Goal: Complete application form: Complete application form

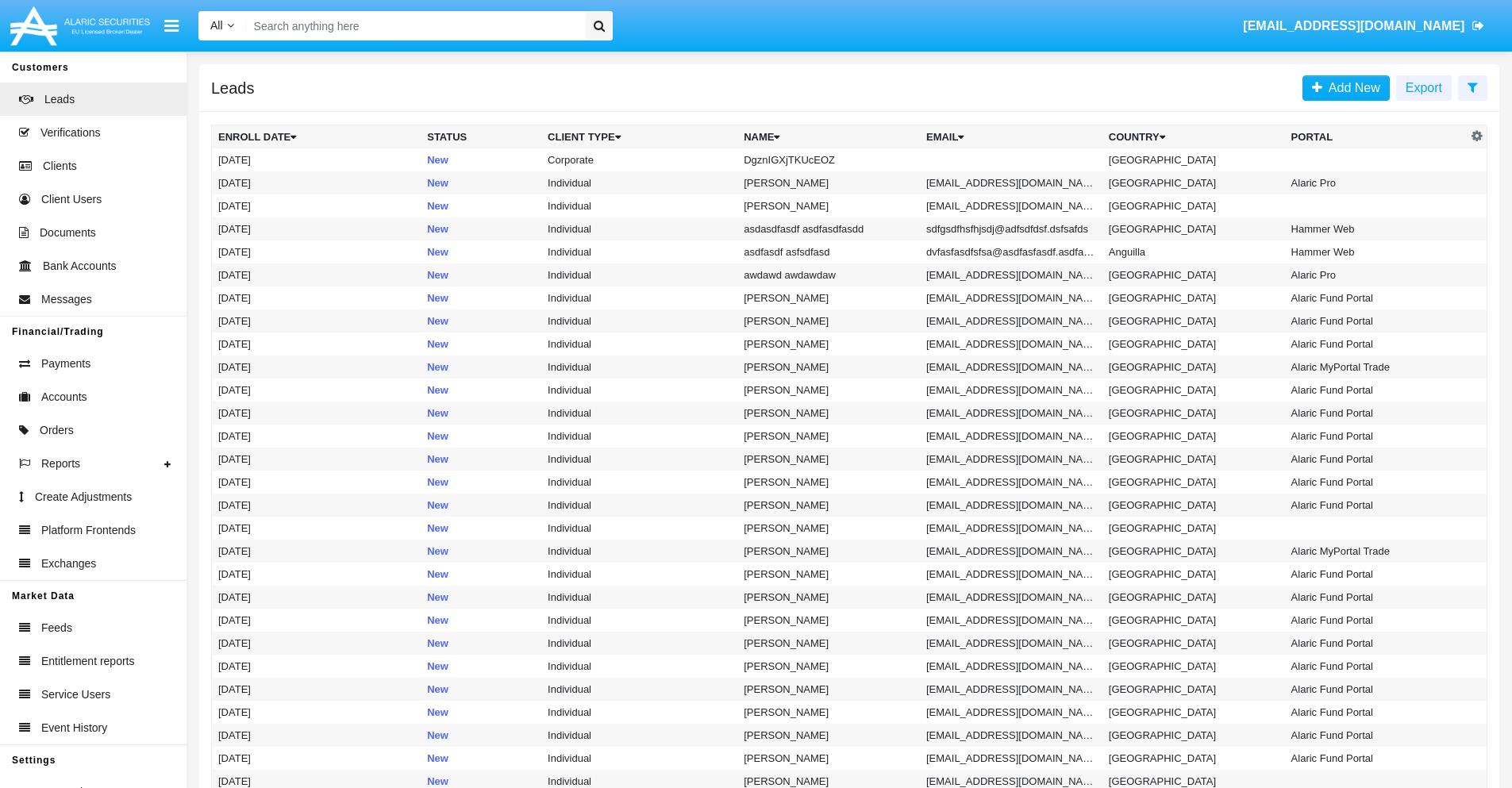
click at [1473, 86] on icon at bounding box center [1472, 87] width 10 height 13
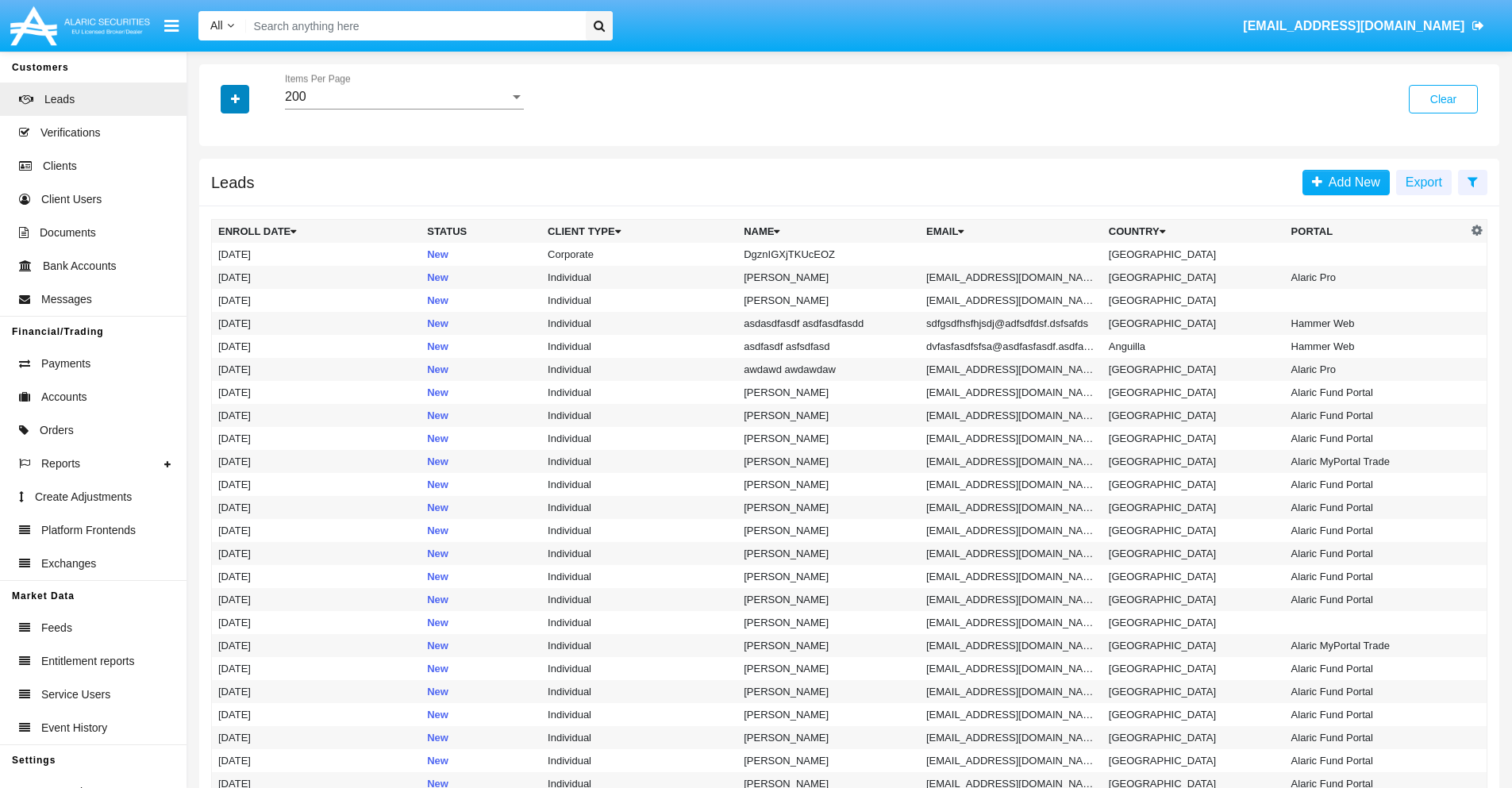
click at [235, 98] on icon "button" at bounding box center [236, 99] width 9 height 11
click at [247, 177] on span "Name" at bounding box center [248, 177] width 35 height 19
click at [218, 184] on input "Name" at bounding box center [217, 184] width 1 height 1
checkbox input "true"
click at [235, 98] on icon "button" at bounding box center [236, 99] width 9 height 11
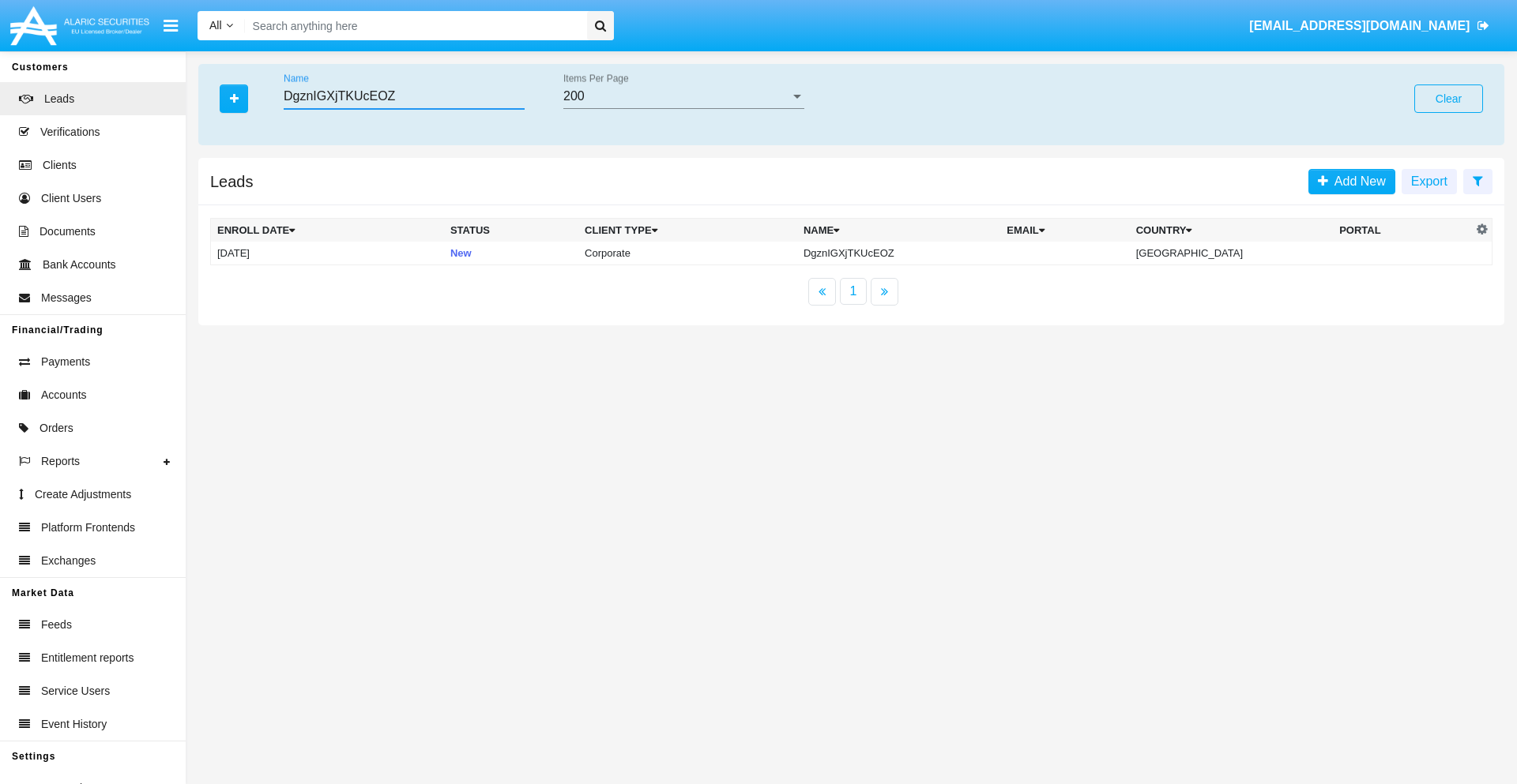
type input "DgznIGXjTKUcEOZ"
click at [912, 253] on td "DgznIGXjTKUcEOZ" at bounding box center [898, 253] width 203 height 24
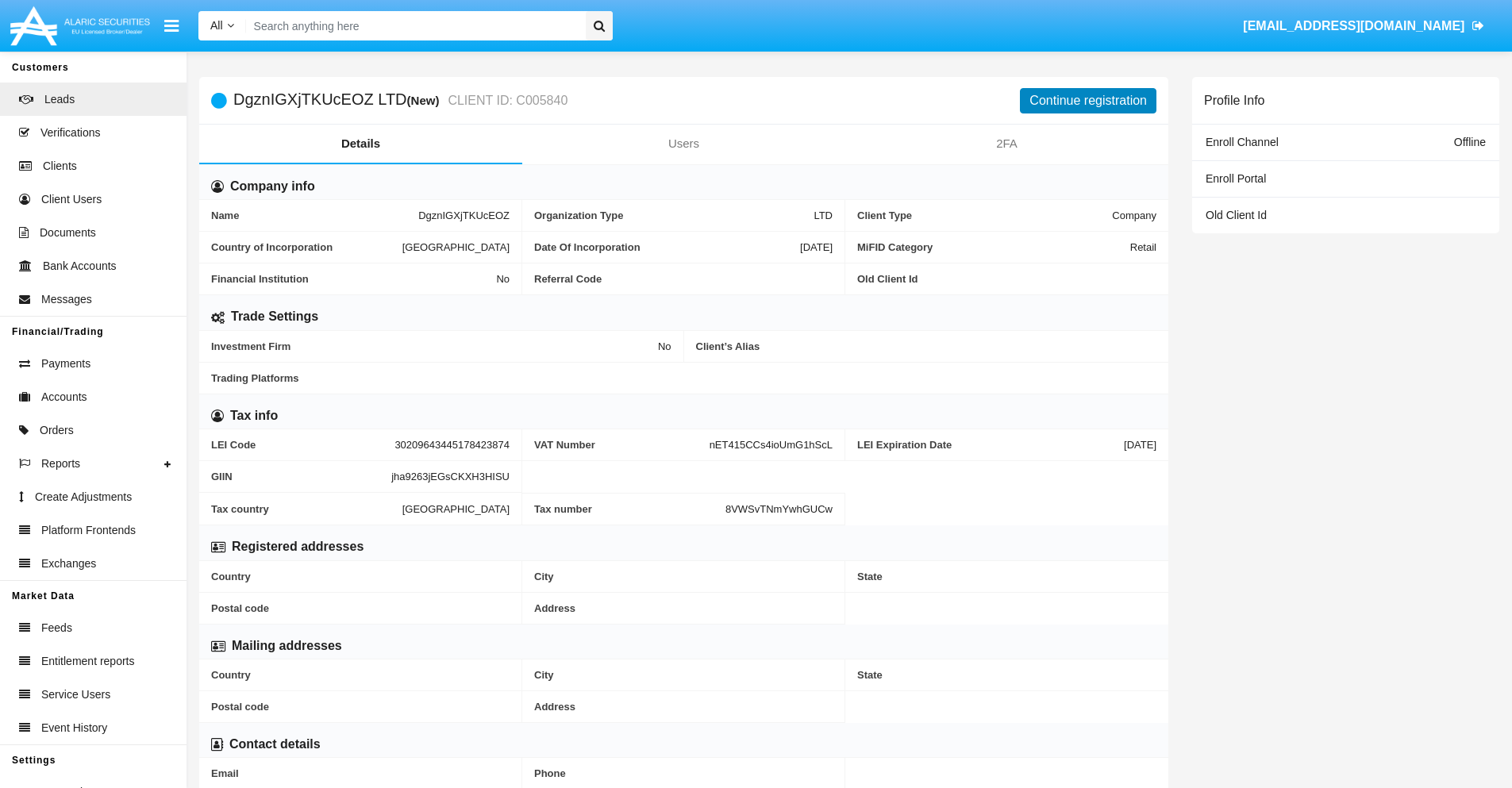
click at [1088, 100] on button "Continue registration" at bounding box center [1088, 101] width 136 height 25
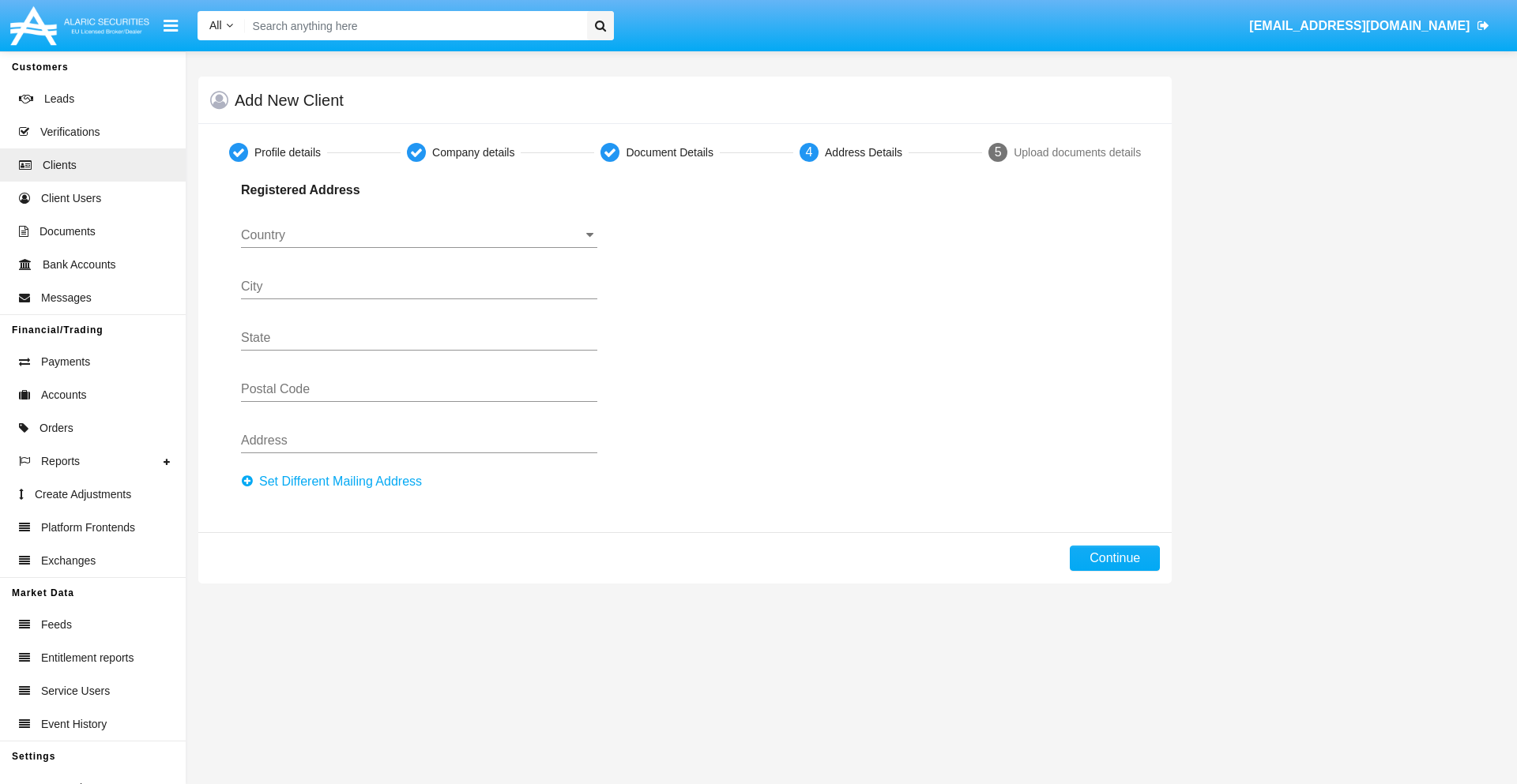
click at [336, 482] on button "Set Different Mailing Address" at bounding box center [336, 482] width 190 height 25
click at [418, 235] on input "Country" at bounding box center [419, 235] width 357 height 14
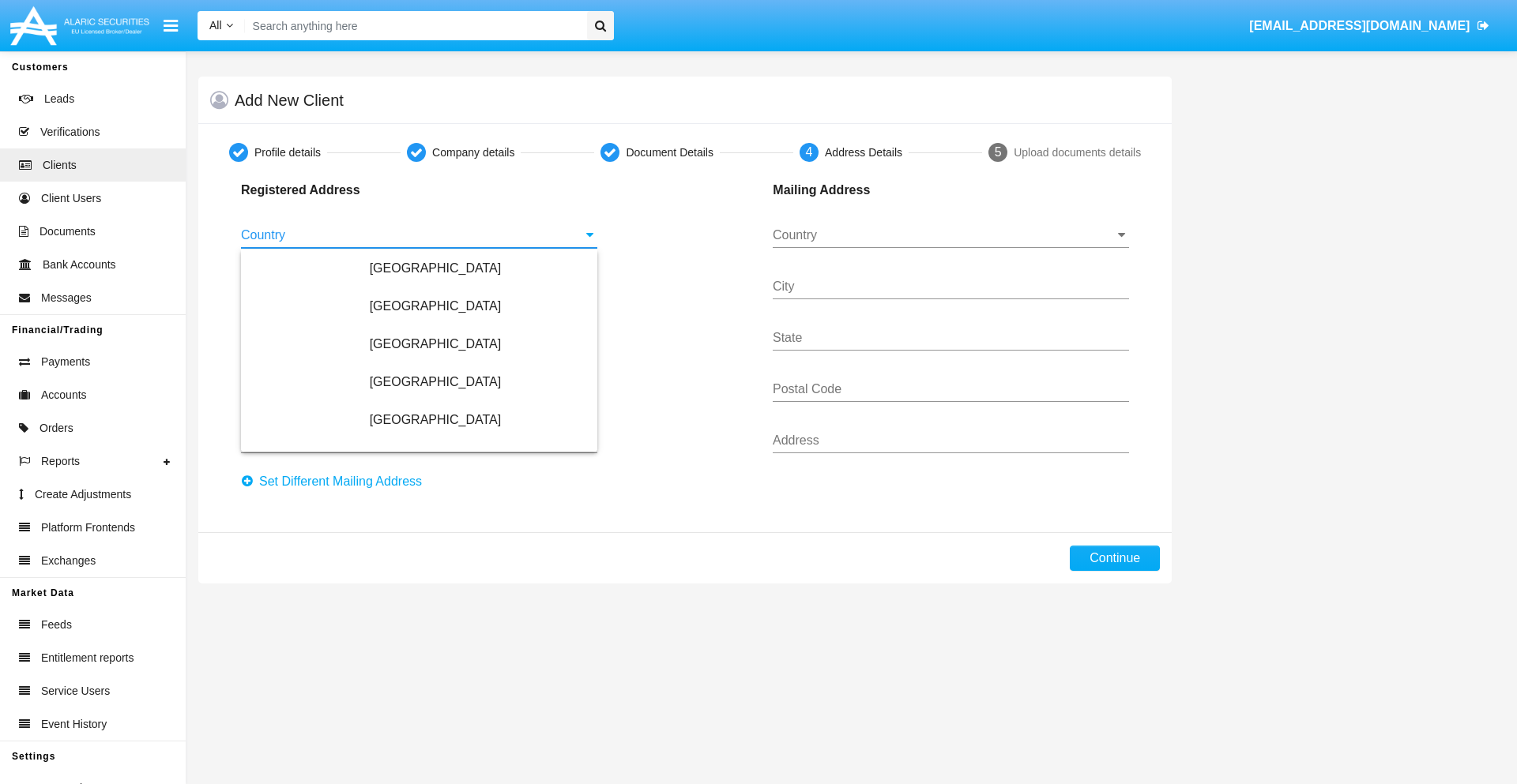
scroll to position [935, 0]
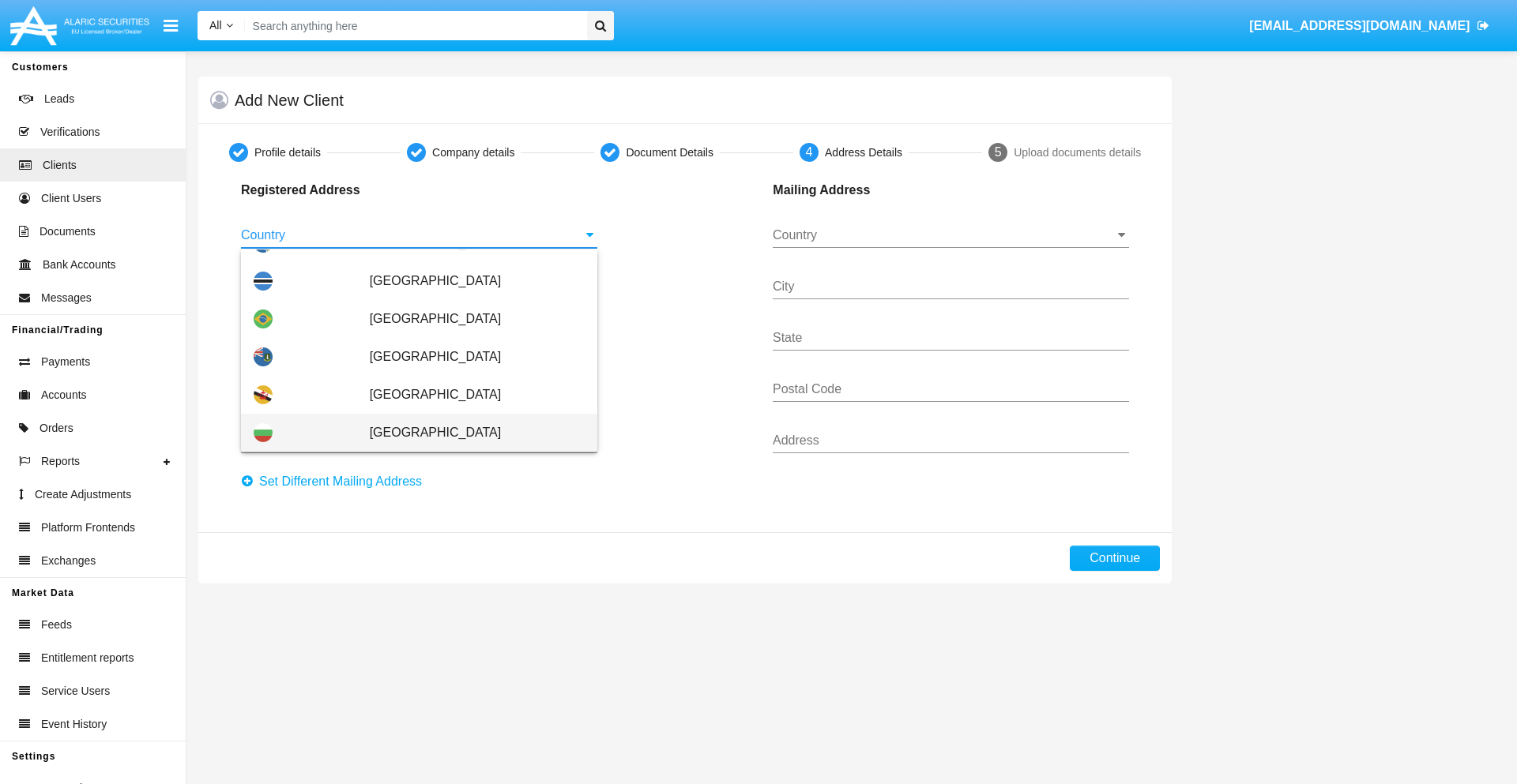
click at [468, 433] on span "Bulgaria" at bounding box center [476, 433] width 215 height 38
type input "Bulgaria"
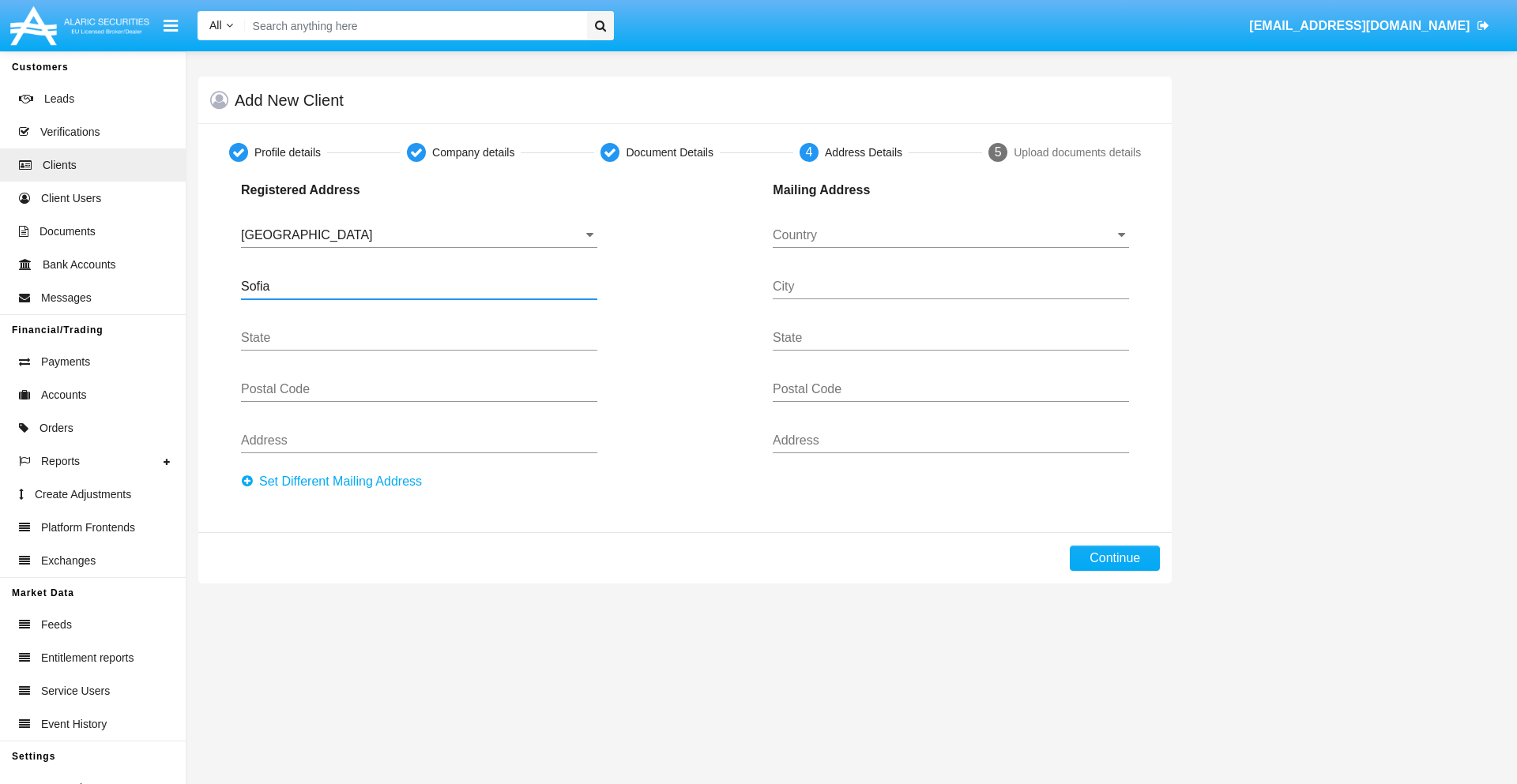
type input "Sofia"
type input "1000"
type input "Vasil Levski"
click at [951, 235] on input "Country" at bounding box center [951, 235] width 357 height 14
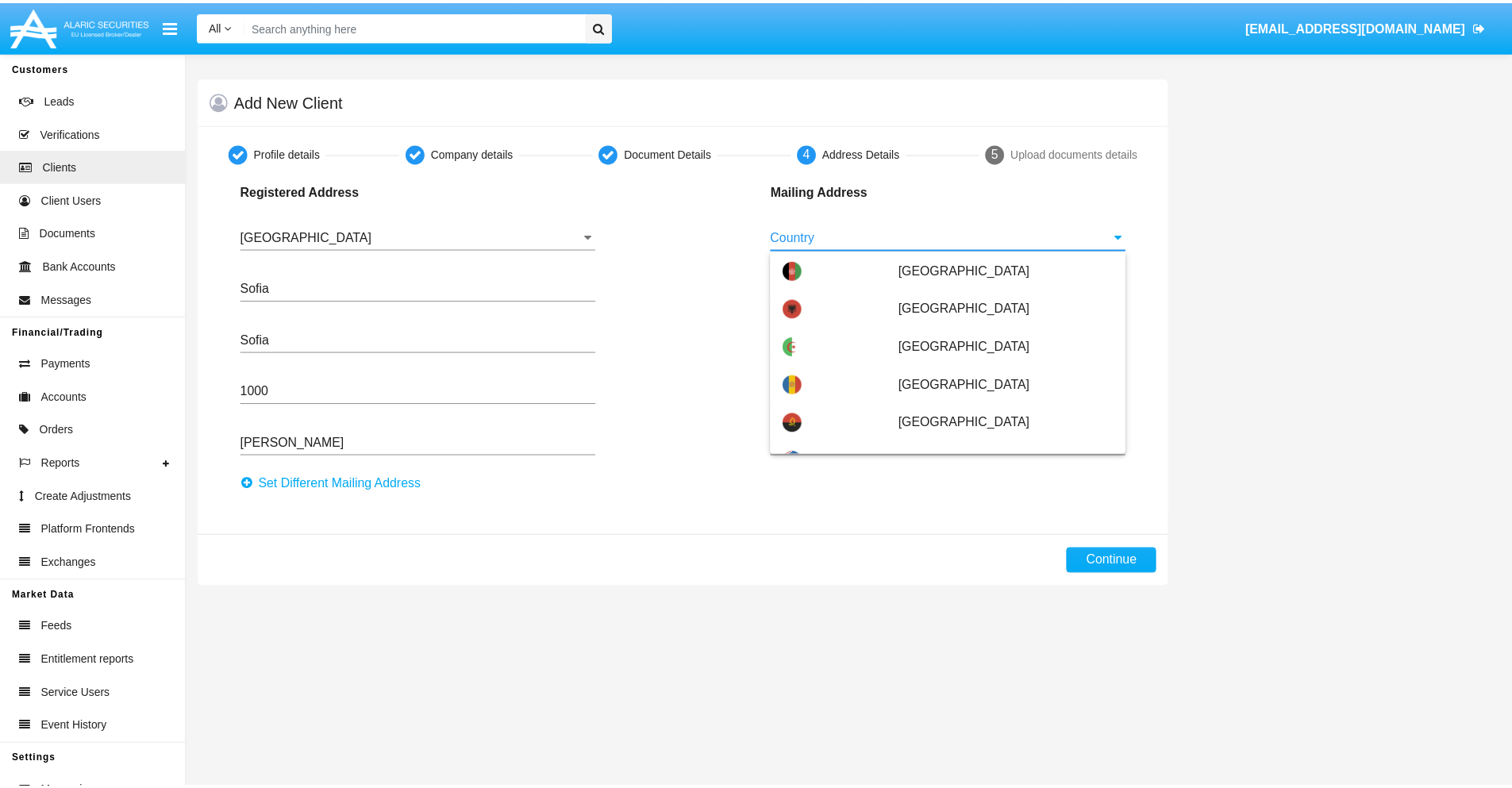
scroll to position [102, 0]
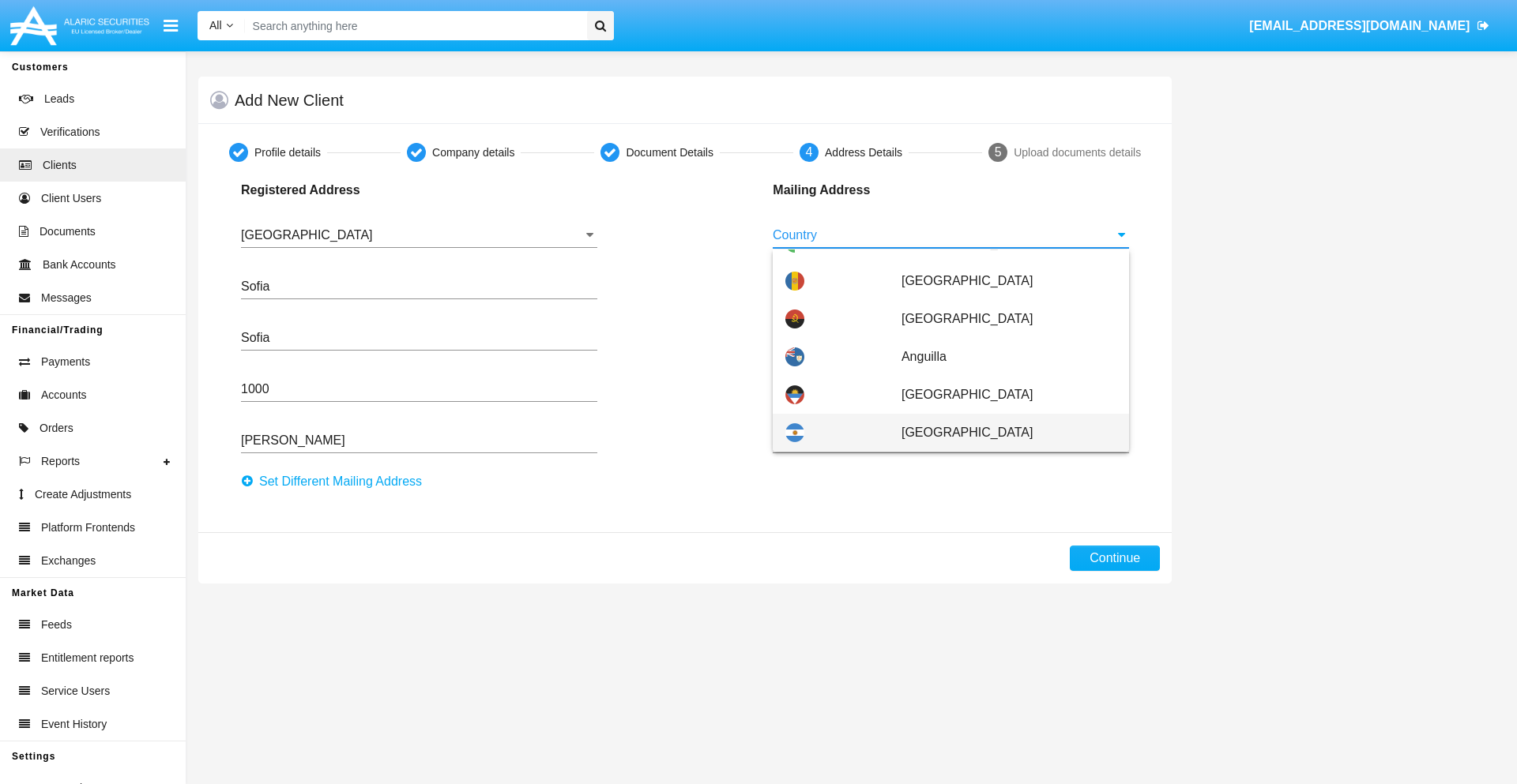
click at [1001, 433] on span "Argentina" at bounding box center [1009, 433] width 215 height 38
type input "Argentina"
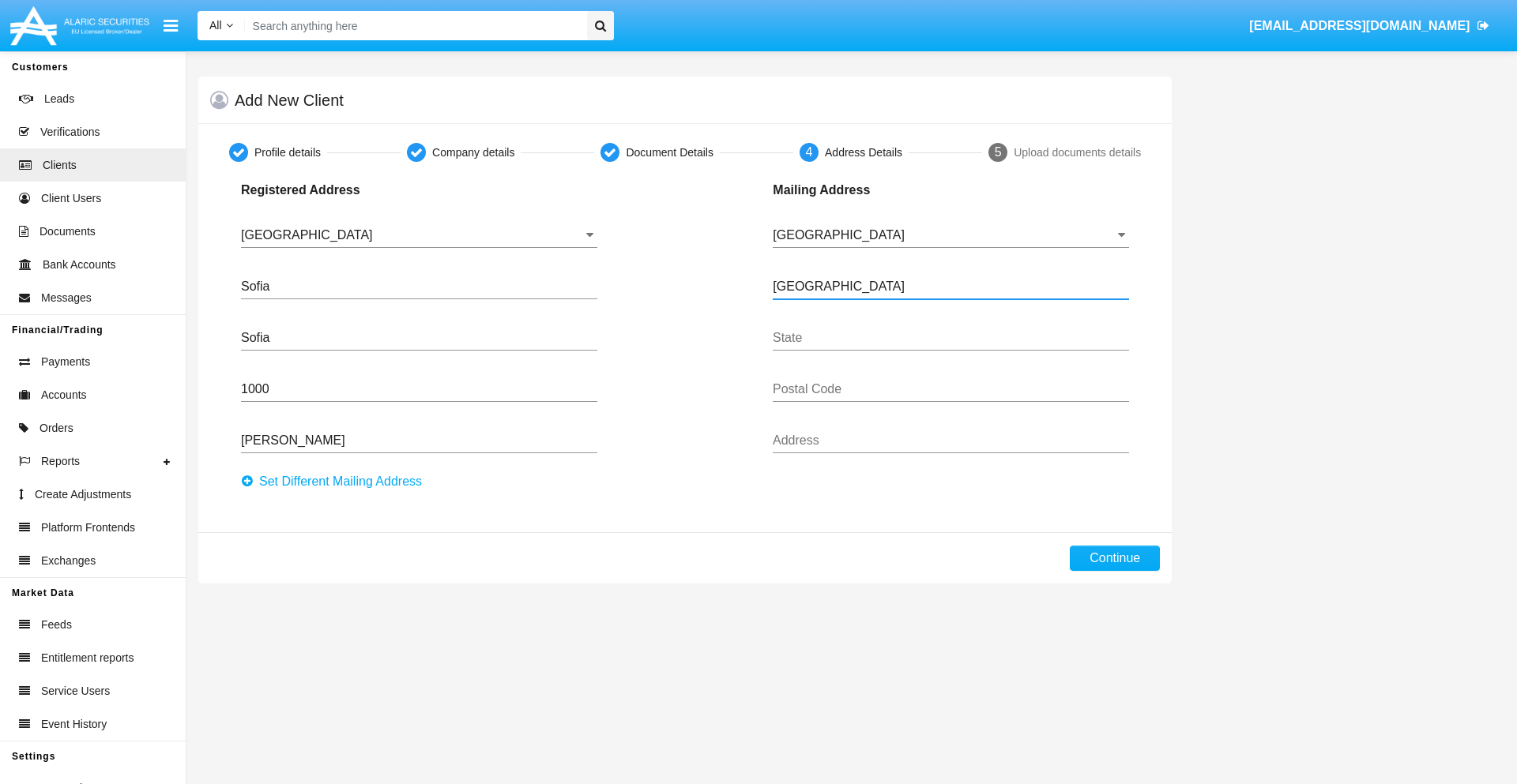
type input "Buenos Aires"
type input "7777"
type input "Test Mail Address"
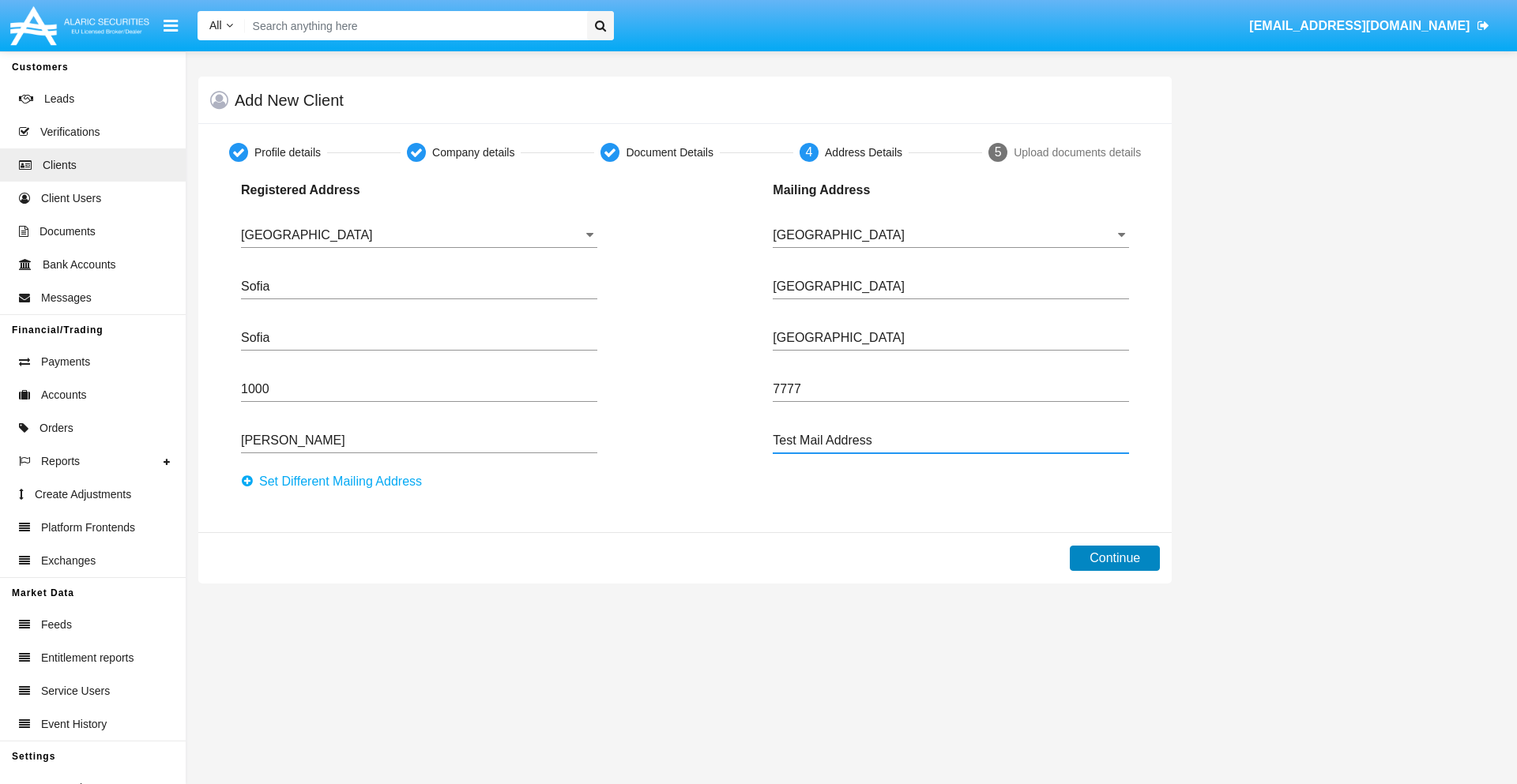
click at [1115, 559] on button "Continue" at bounding box center [1114, 559] width 90 height 25
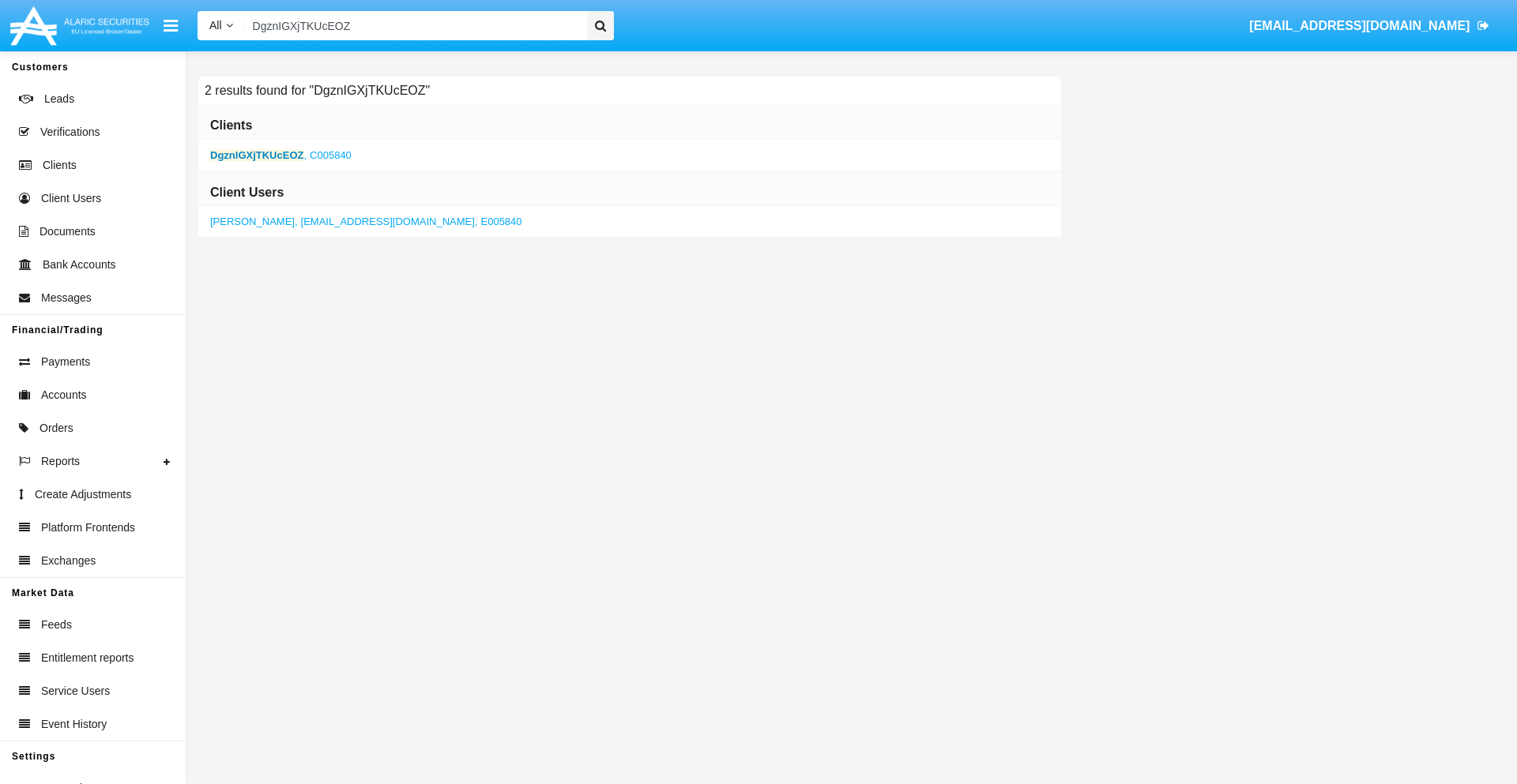
type input "DgznIGXjTKUcEOZ"
click at [257, 155] on b "DgznIGXjTKUcEOZ" at bounding box center [256, 155] width 93 height 12
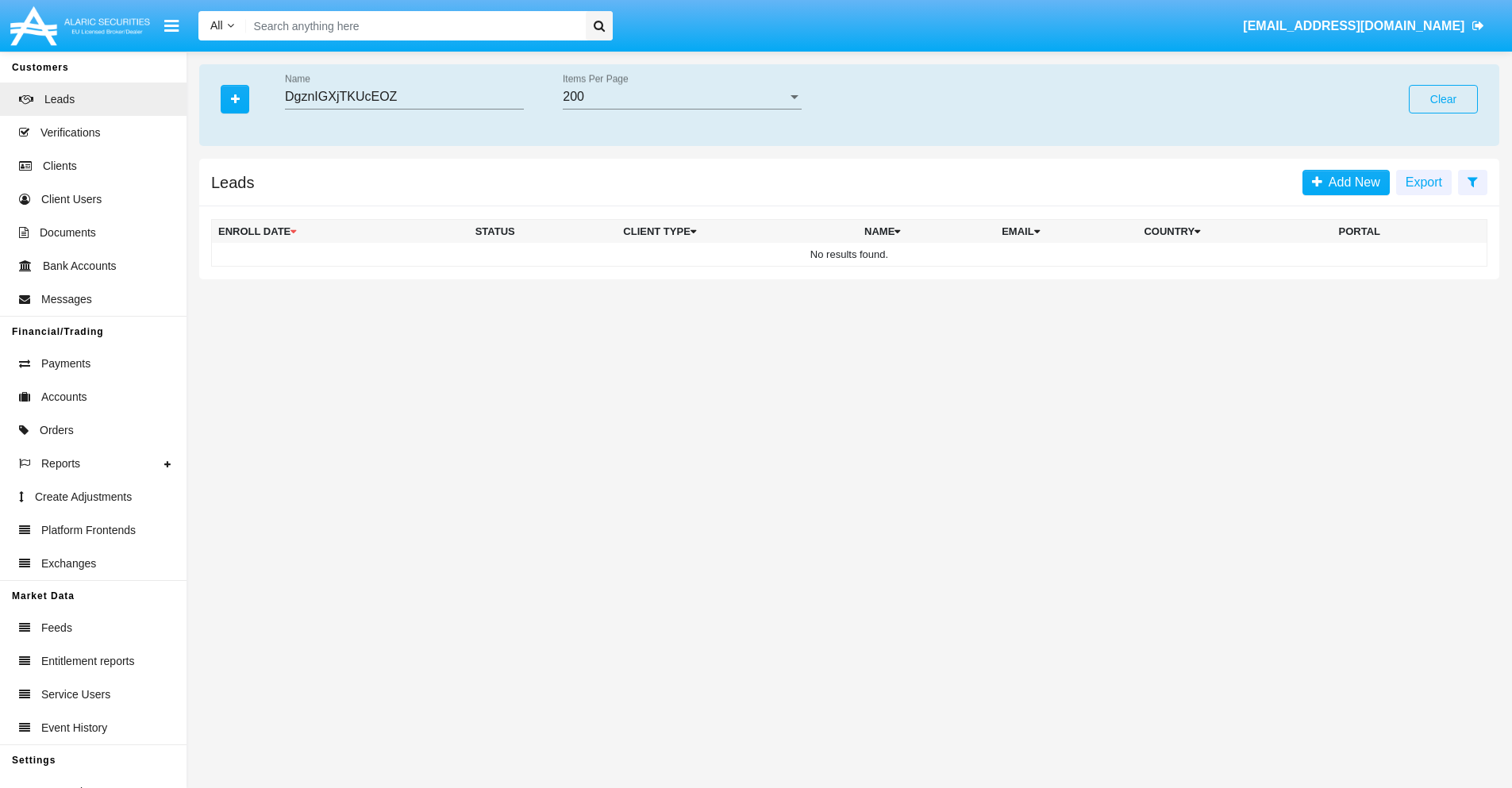
click at [1443, 99] on button "Clear" at bounding box center [1444, 98] width 69 height 28
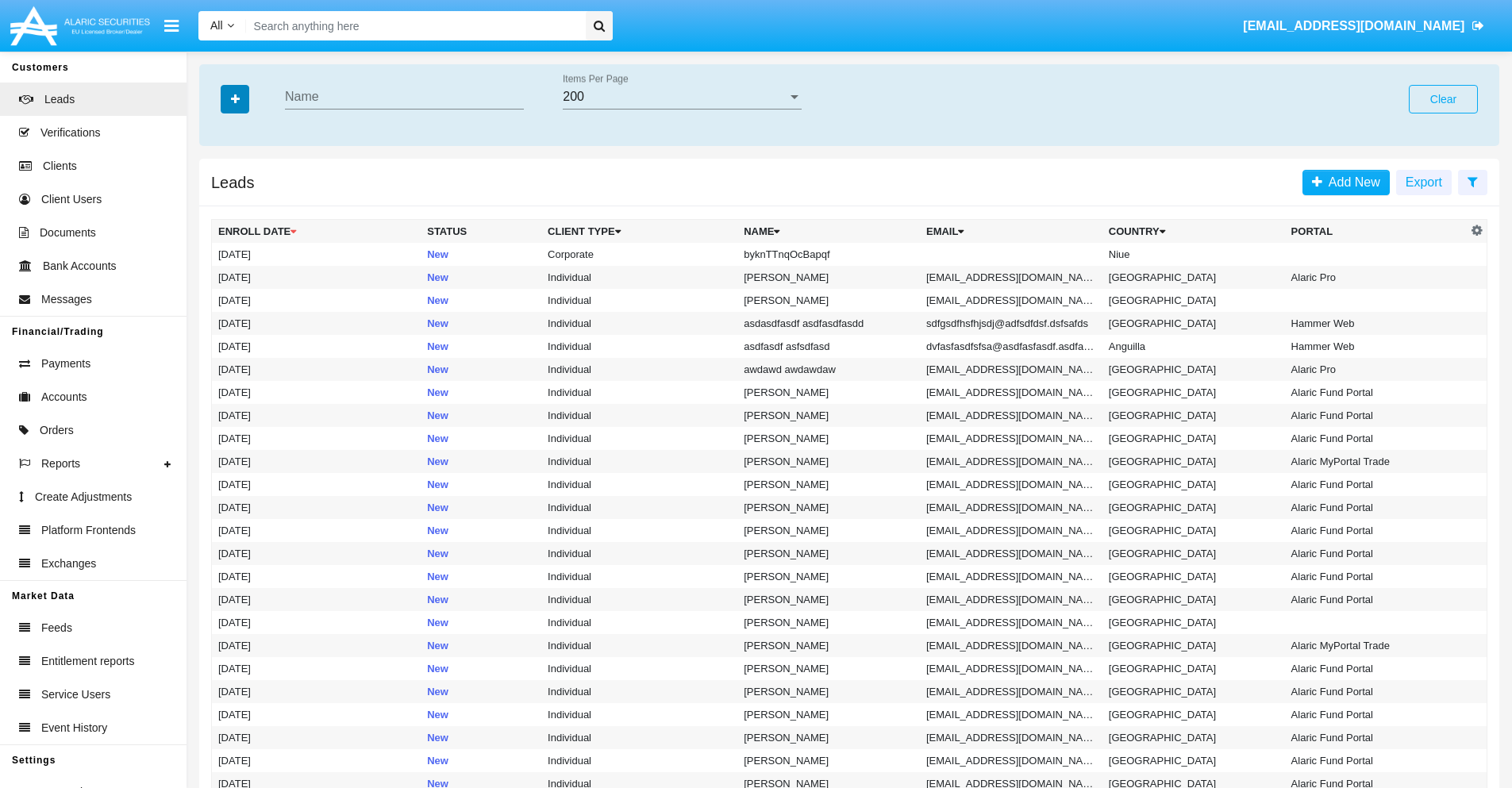
click at [235, 98] on icon "button" at bounding box center [236, 99] width 9 height 11
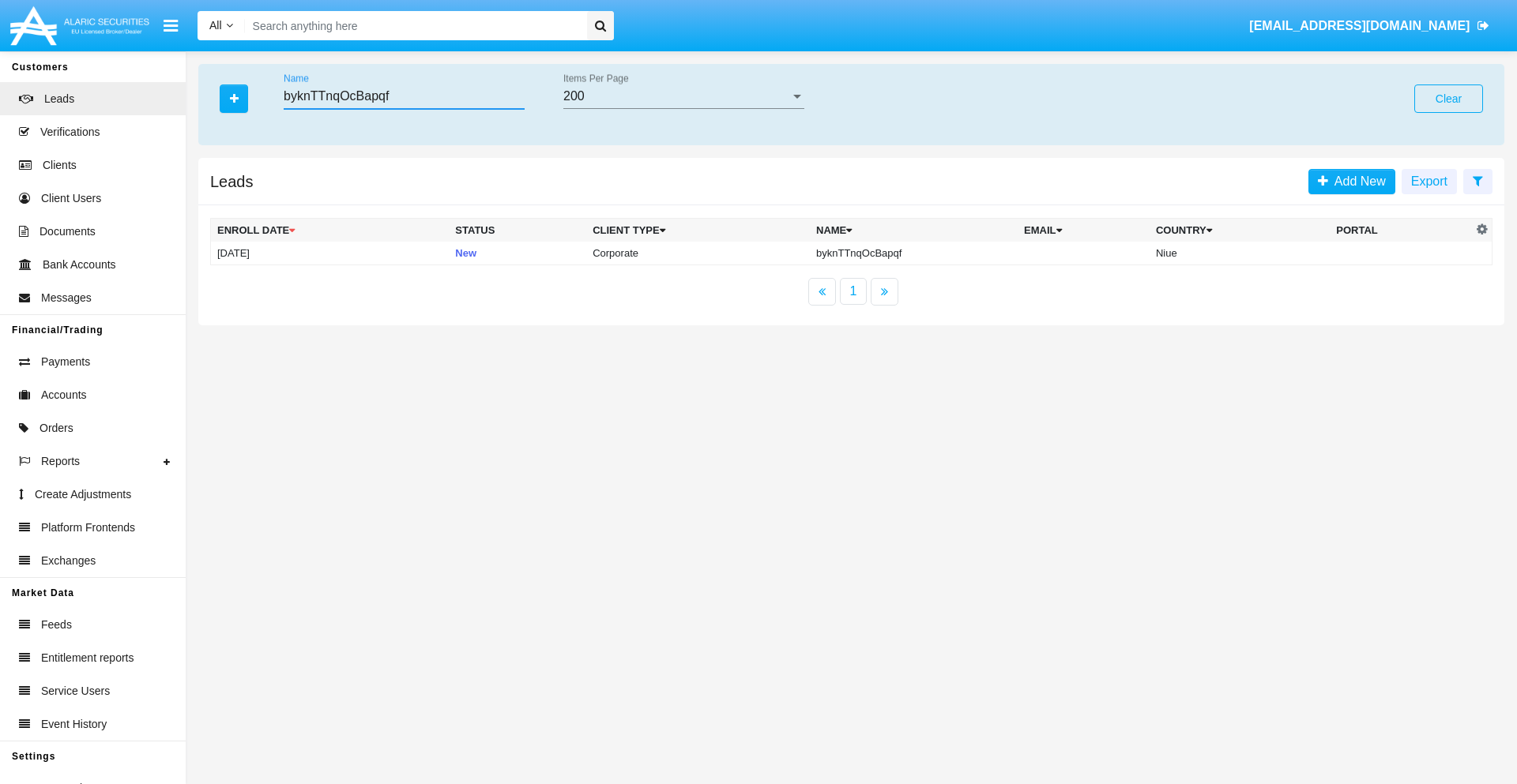
type input "byknTTnqOcBapqf"
click at [912, 253] on td "byknTTnqOcBapqf" at bounding box center [913, 253] width 207 height 24
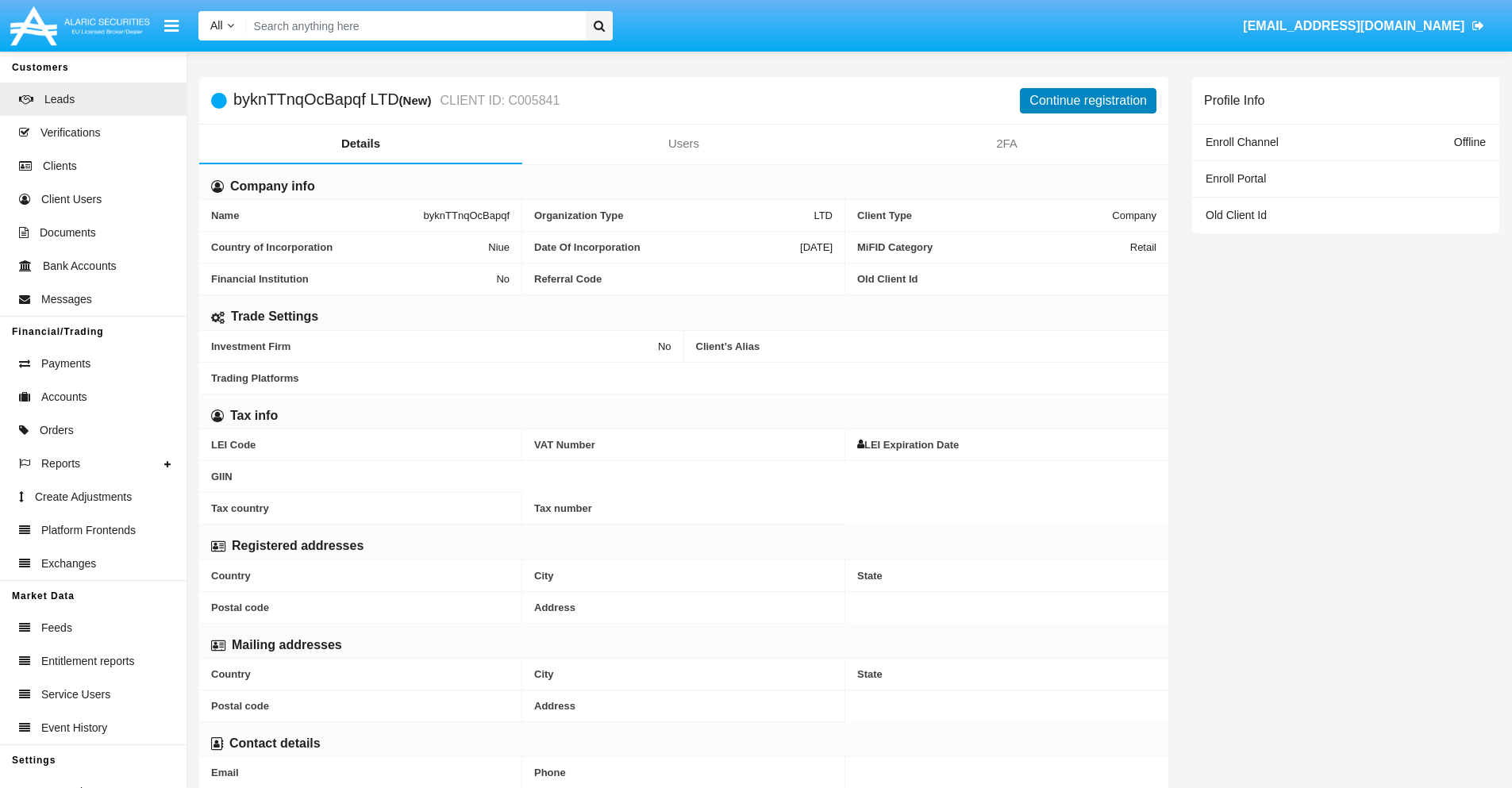
click at [1088, 100] on button "Continue registration" at bounding box center [1088, 101] width 136 height 25
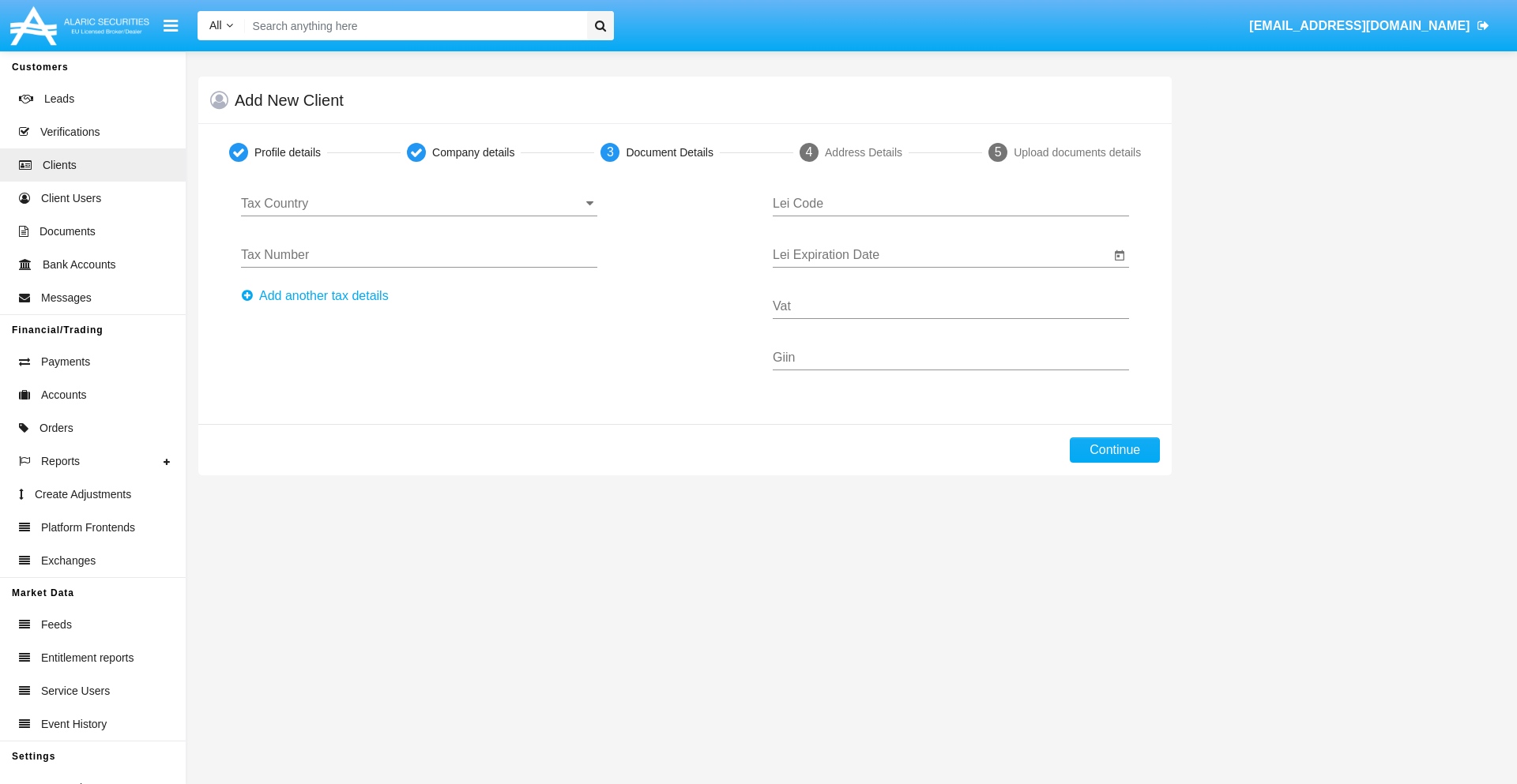
click at [418, 204] on input "Tax Country" at bounding box center [419, 204] width 357 height 14
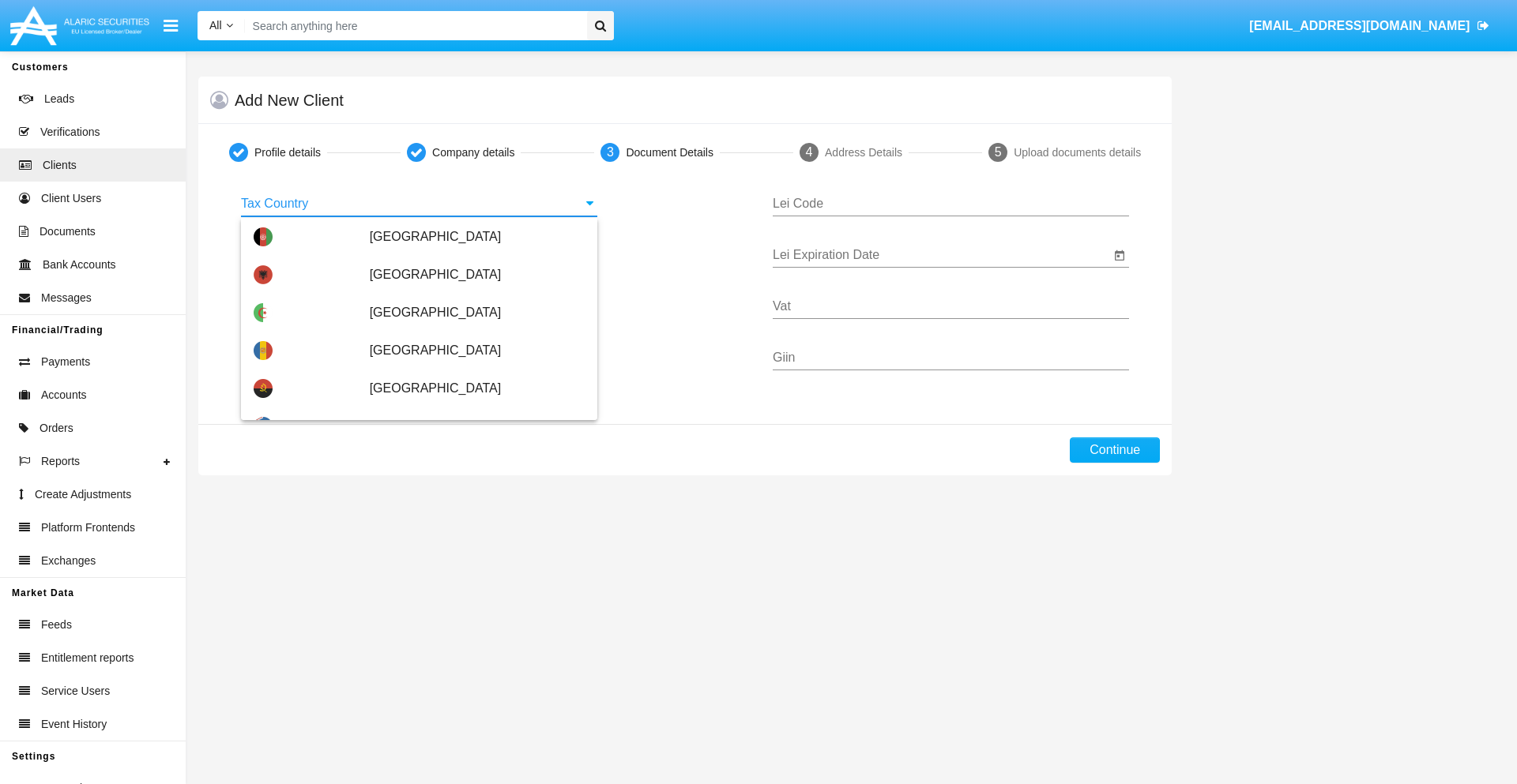
scroll to position [935, 0]
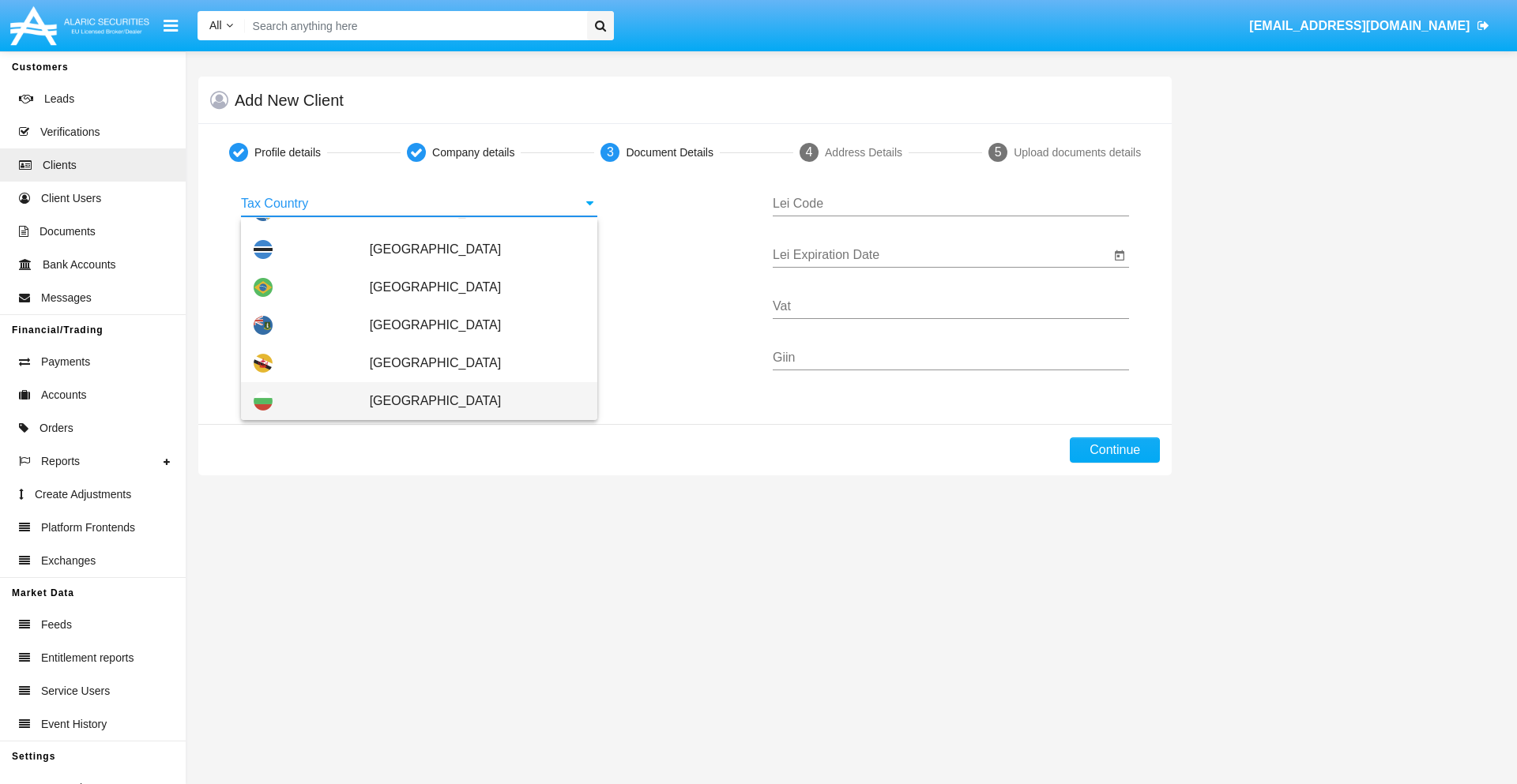
click at [468, 401] on span "Bulgaria" at bounding box center [476, 401] width 215 height 38
type input "Bulgaria"
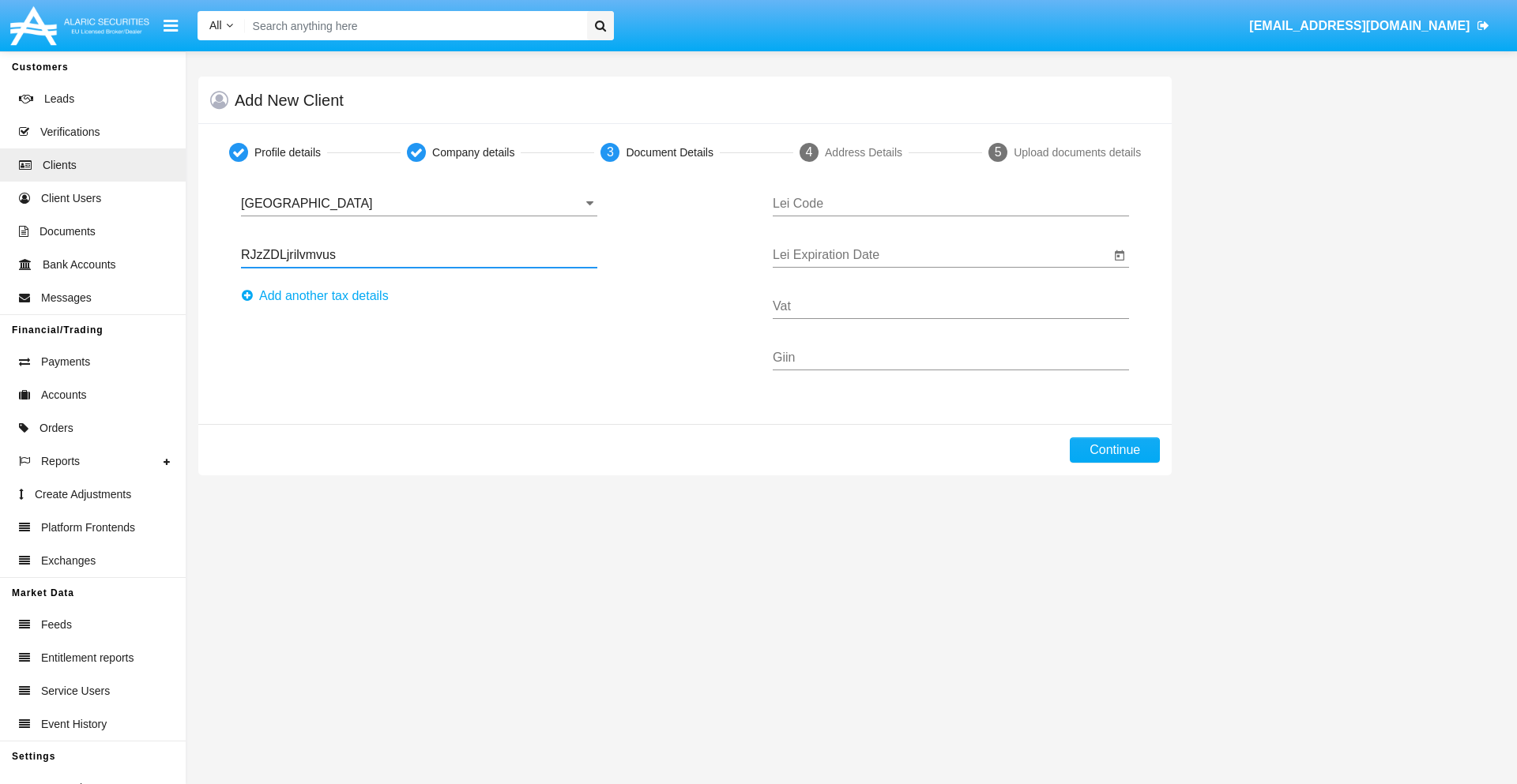
type input "RJzZDLjrilvmvus"
click at [320, 296] on button "Аdd another tax details" at bounding box center [320, 296] width 158 height 25
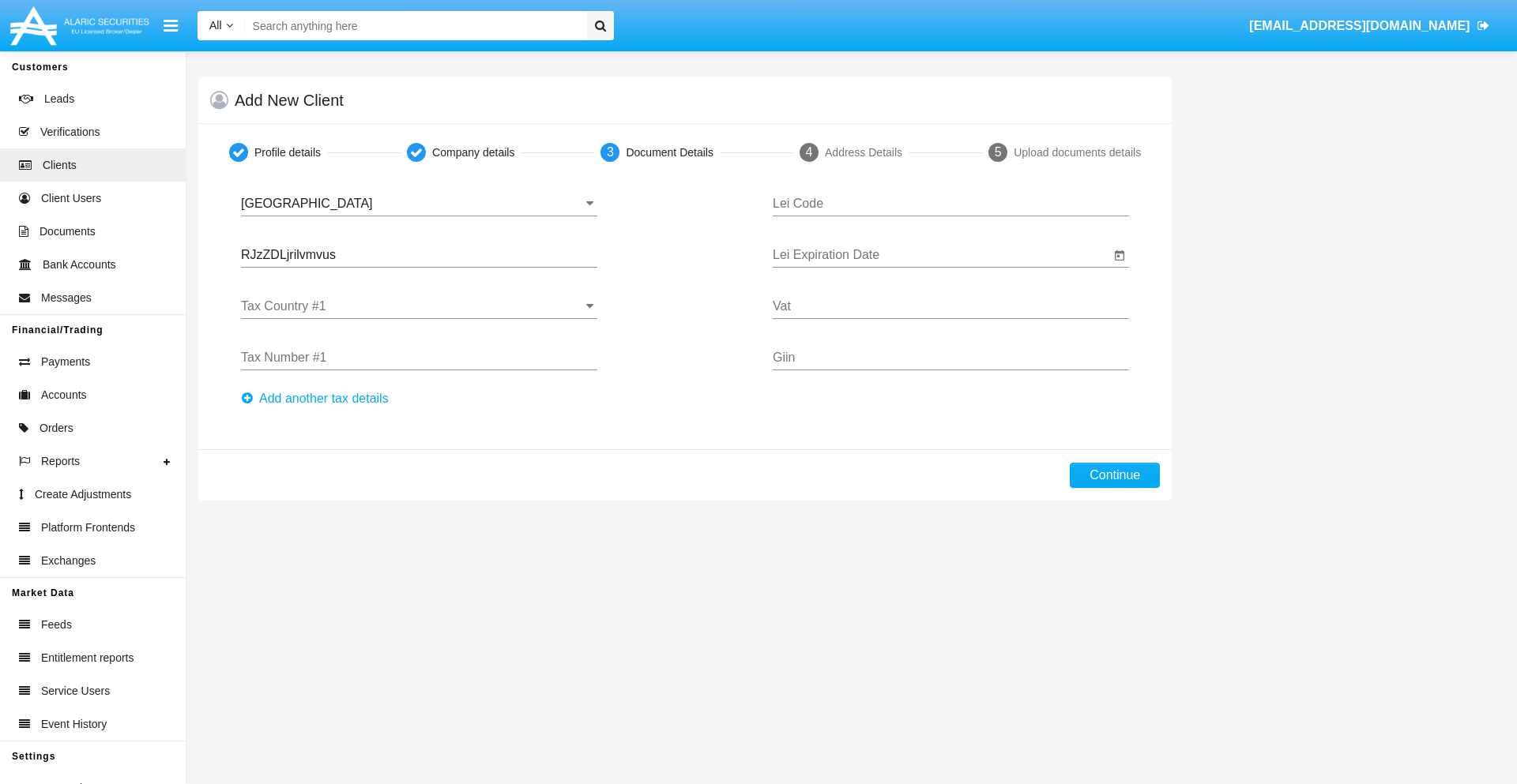
click at [418, 307] on input "Tax Country #1" at bounding box center [419, 307] width 357 height 14
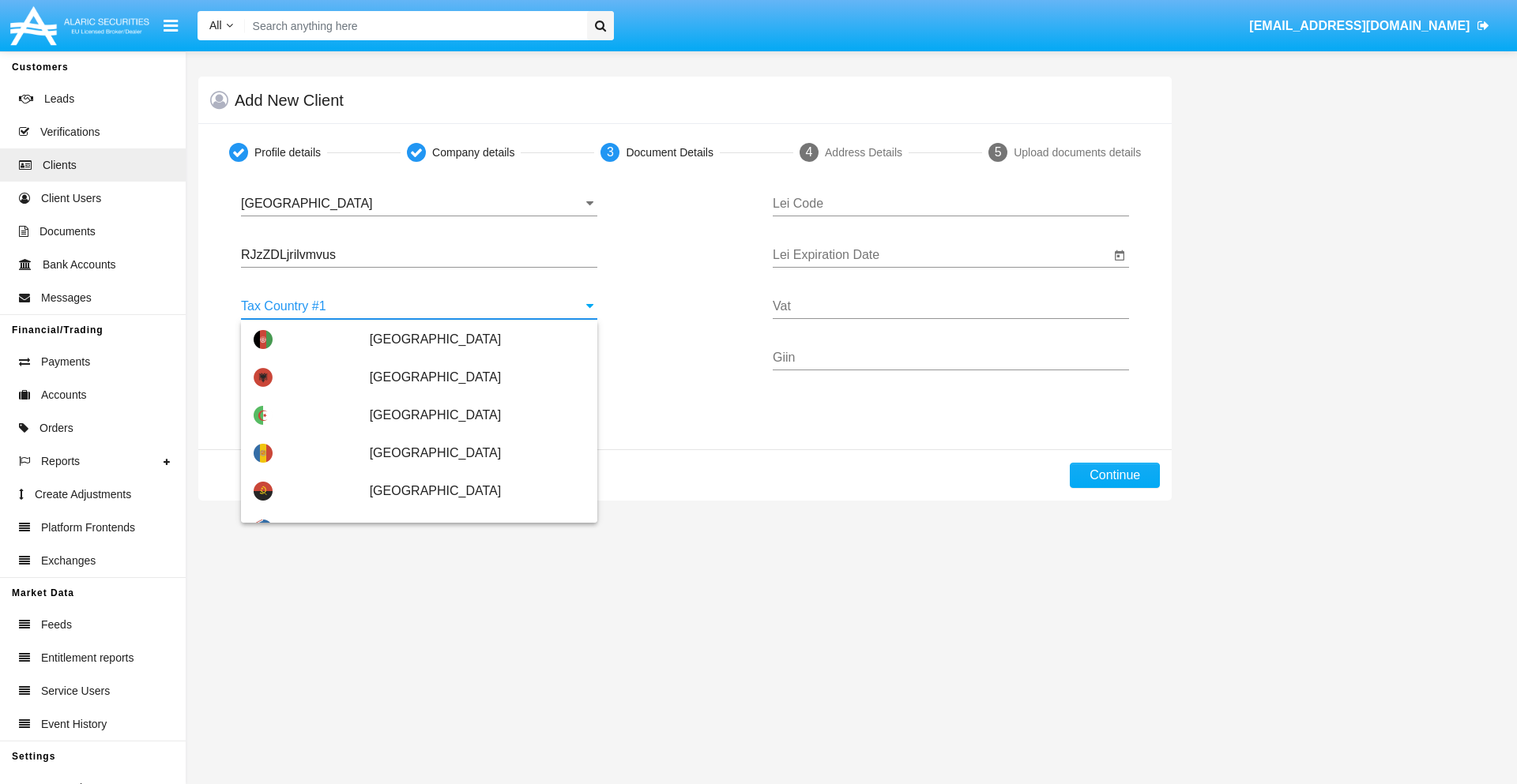
scroll to position [3514, 0]
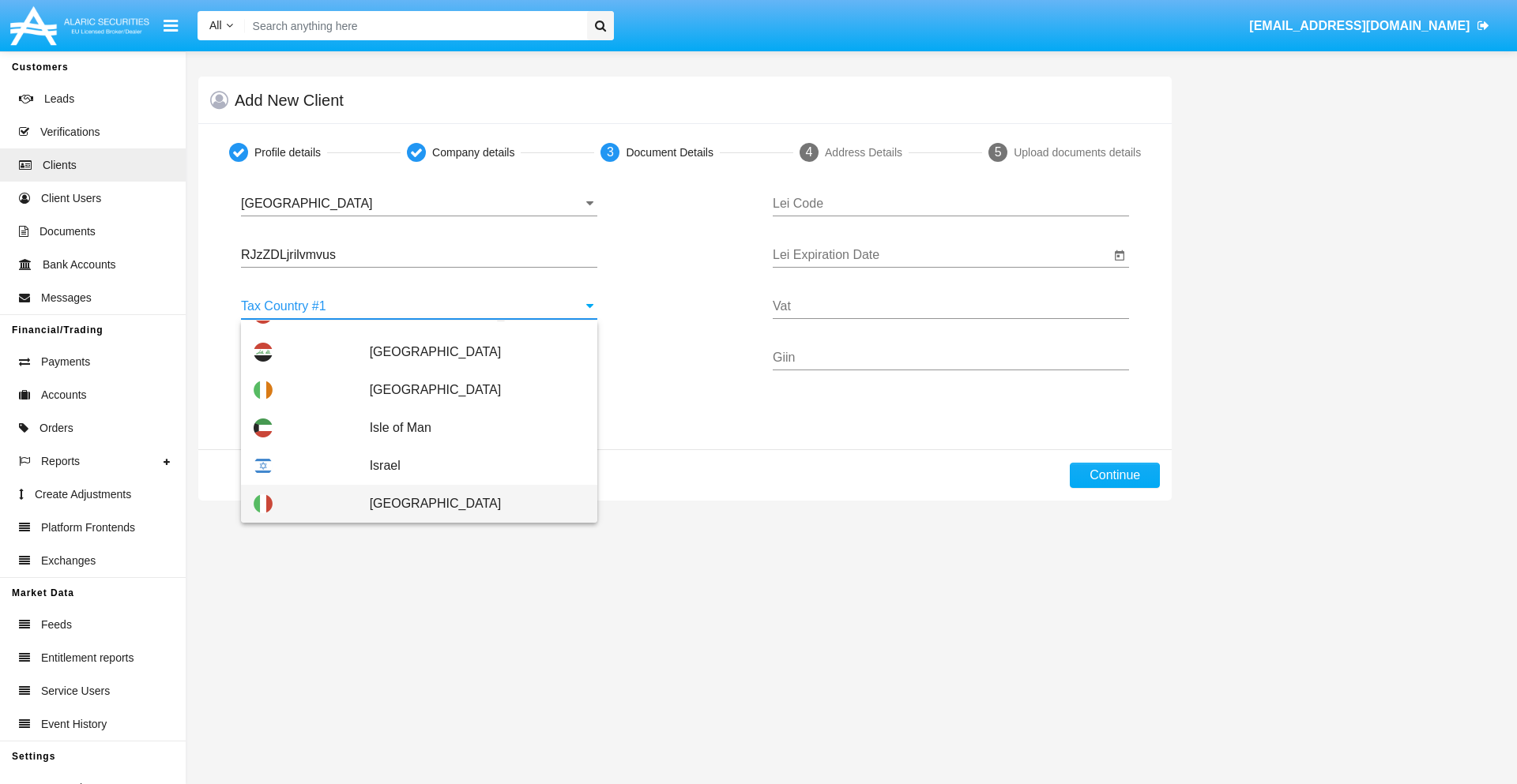
click at [468, 504] on span "Italy" at bounding box center [476, 504] width 215 height 38
type input "Italy"
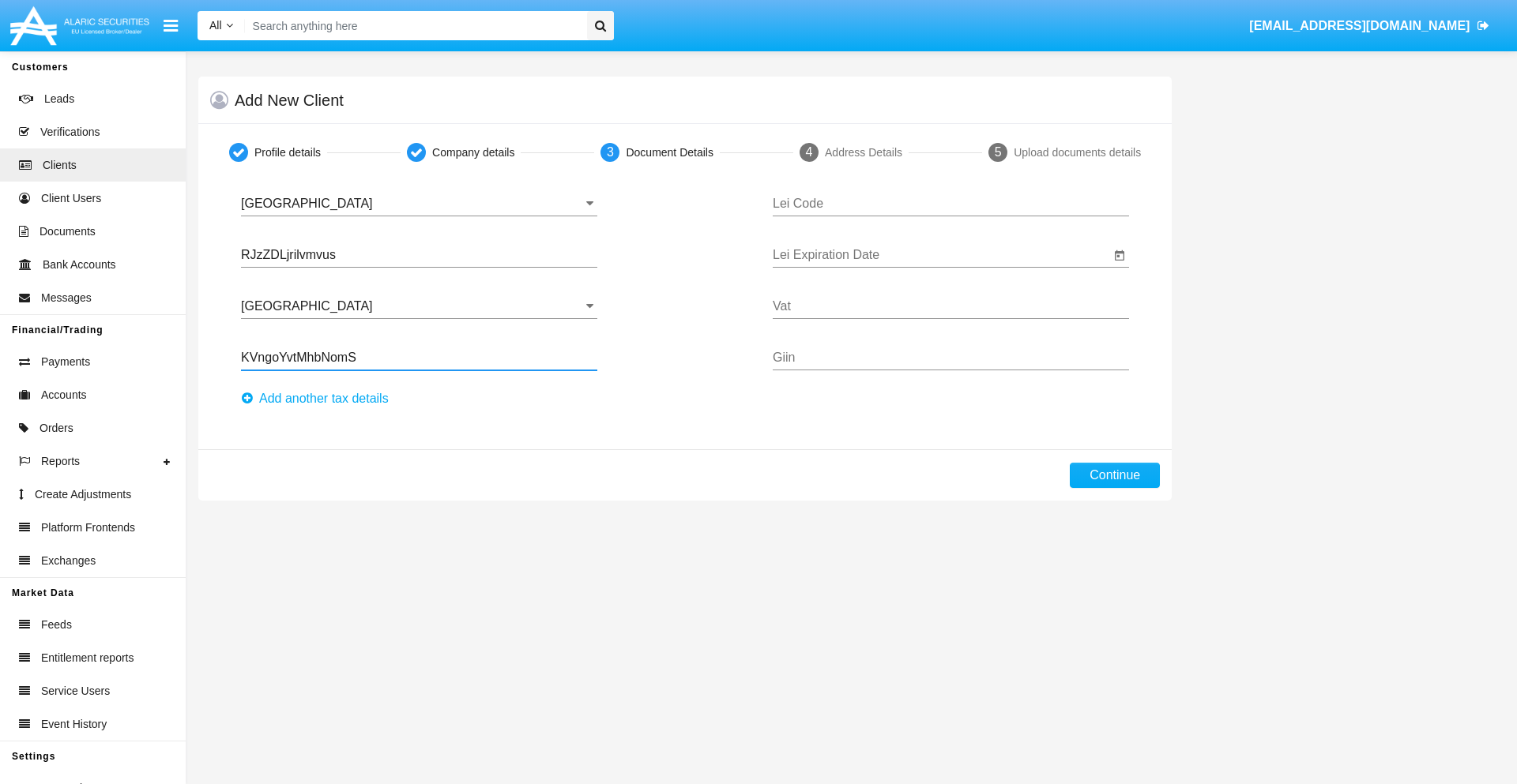
type input "KVngoYvtMhbNomS"
click at [320, 399] on button "Аdd another tax details" at bounding box center [320, 399] width 158 height 25
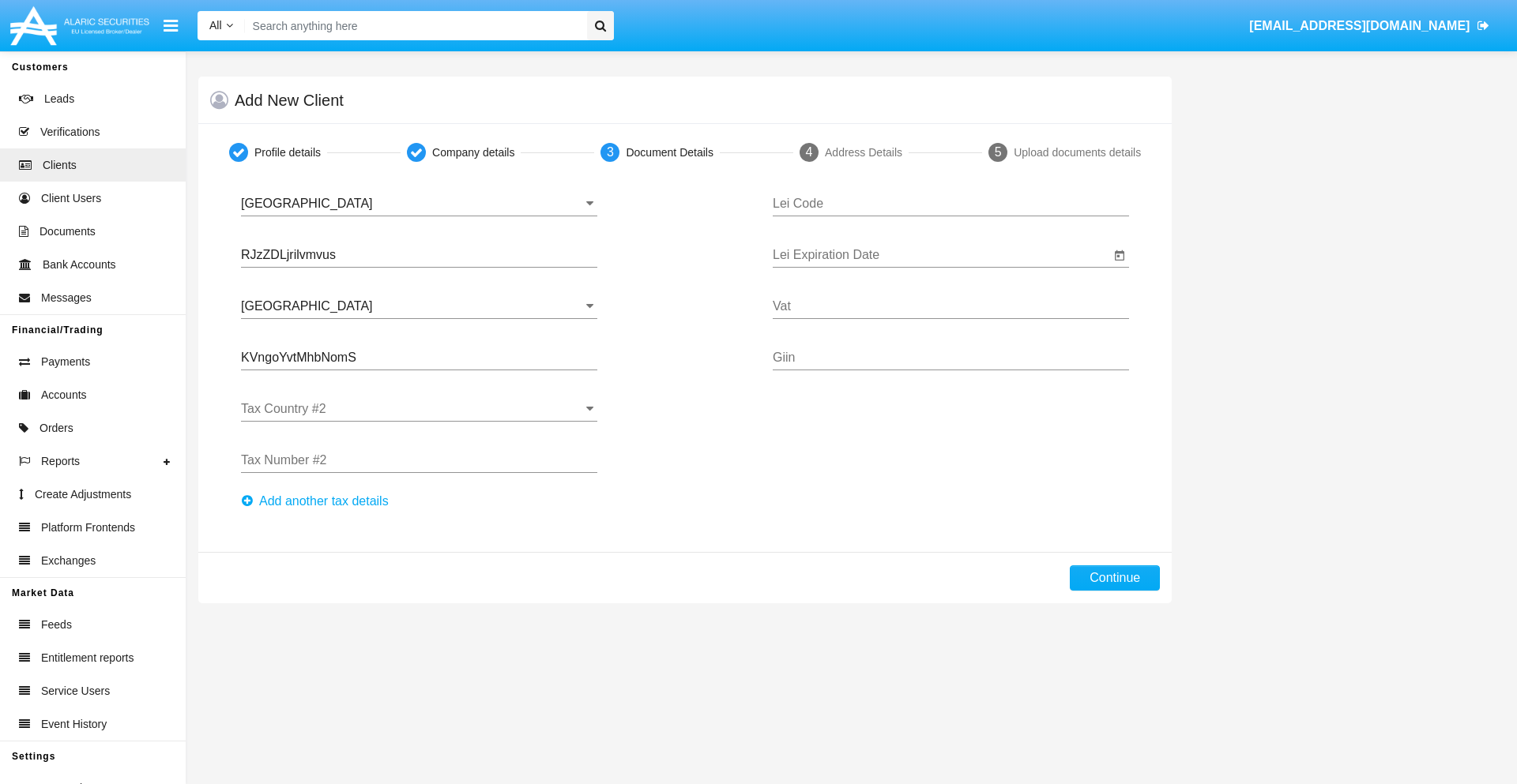
click at [418, 409] on input "Tax Country #2" at bounding box center [419, 409] width 357 height 14
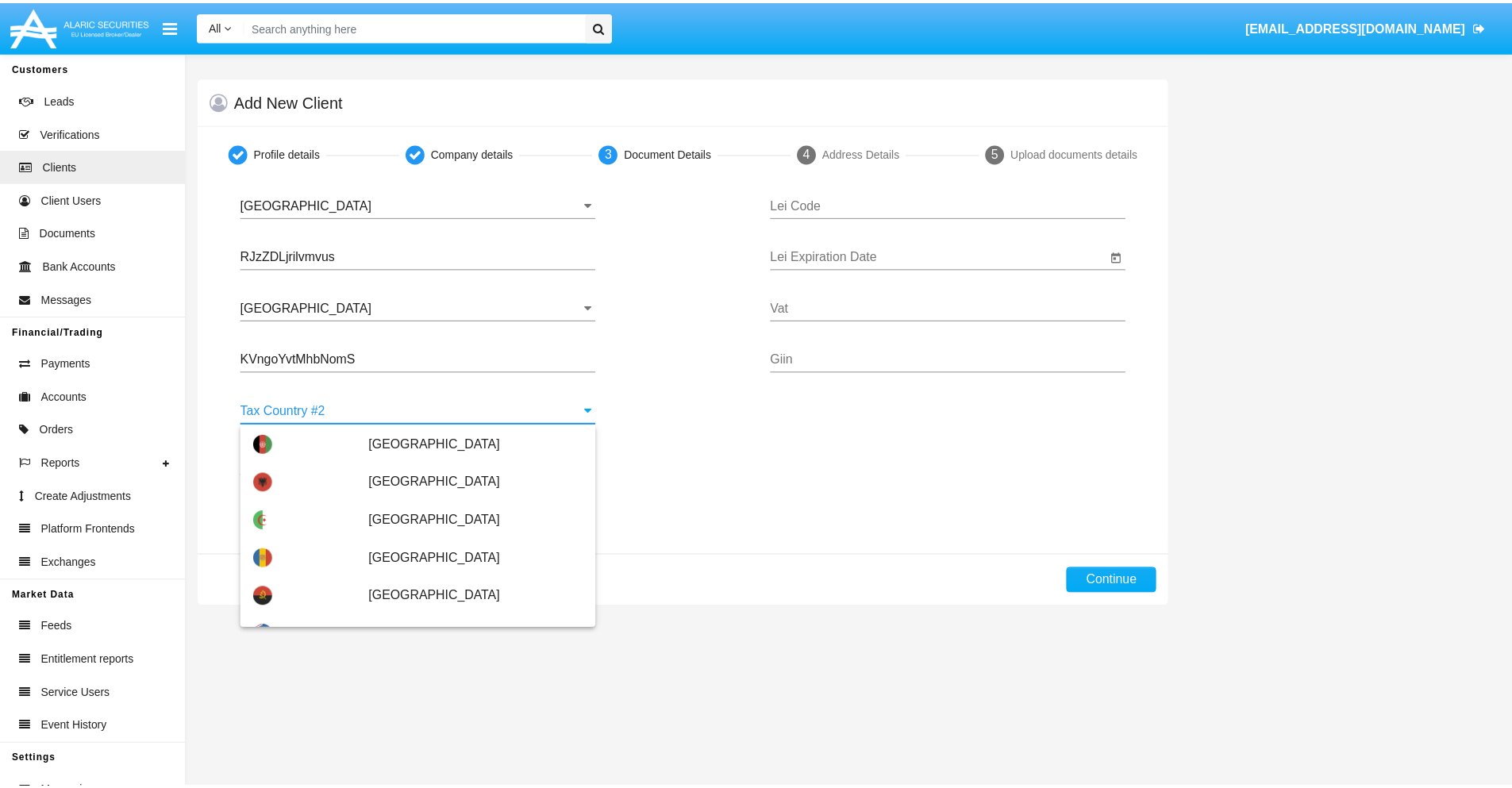
scroll to position [7076, 0]
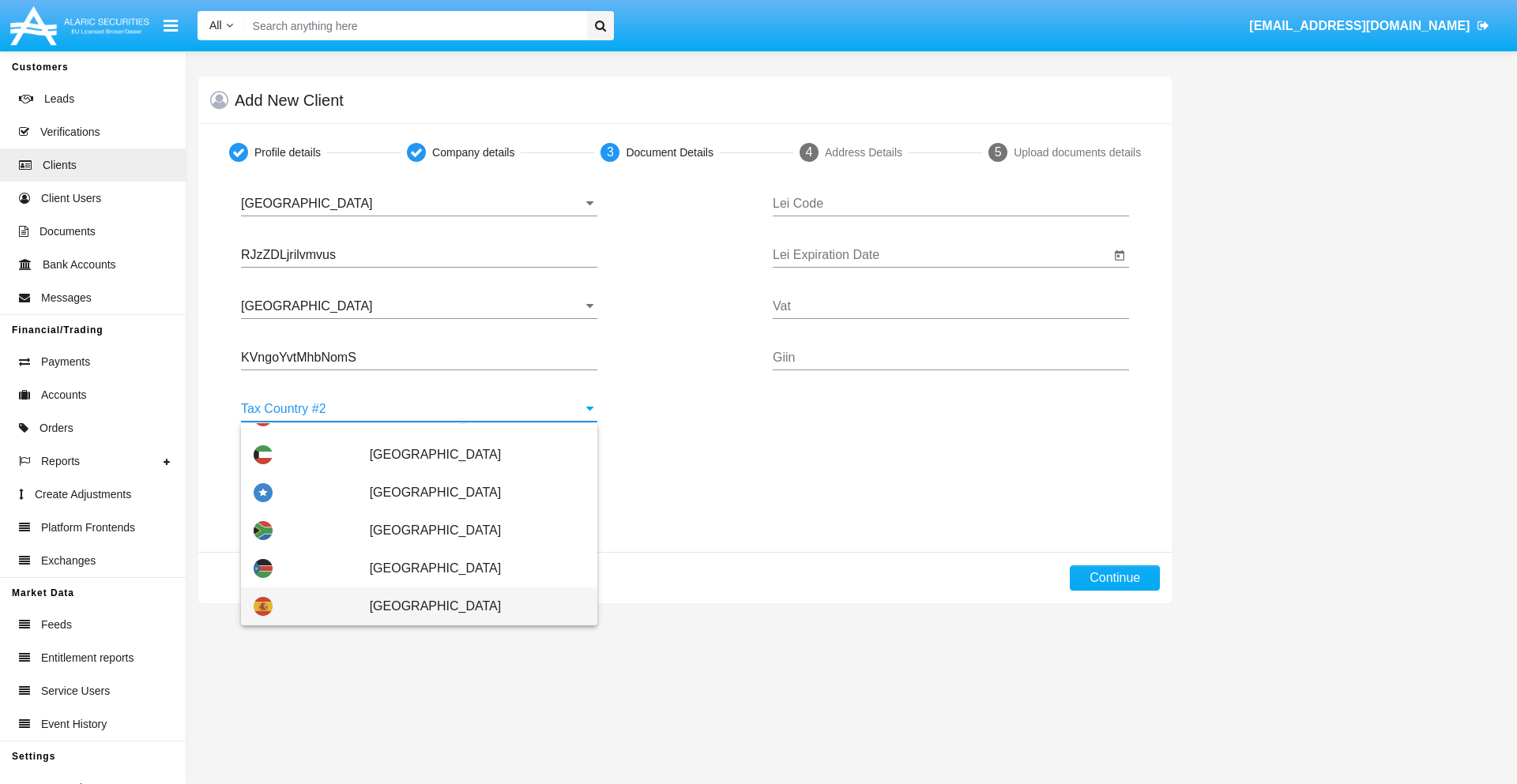
click at [468, 607] on span "Spain" at bounding box center [476, 607] width 215 height 38
type input "Spain"
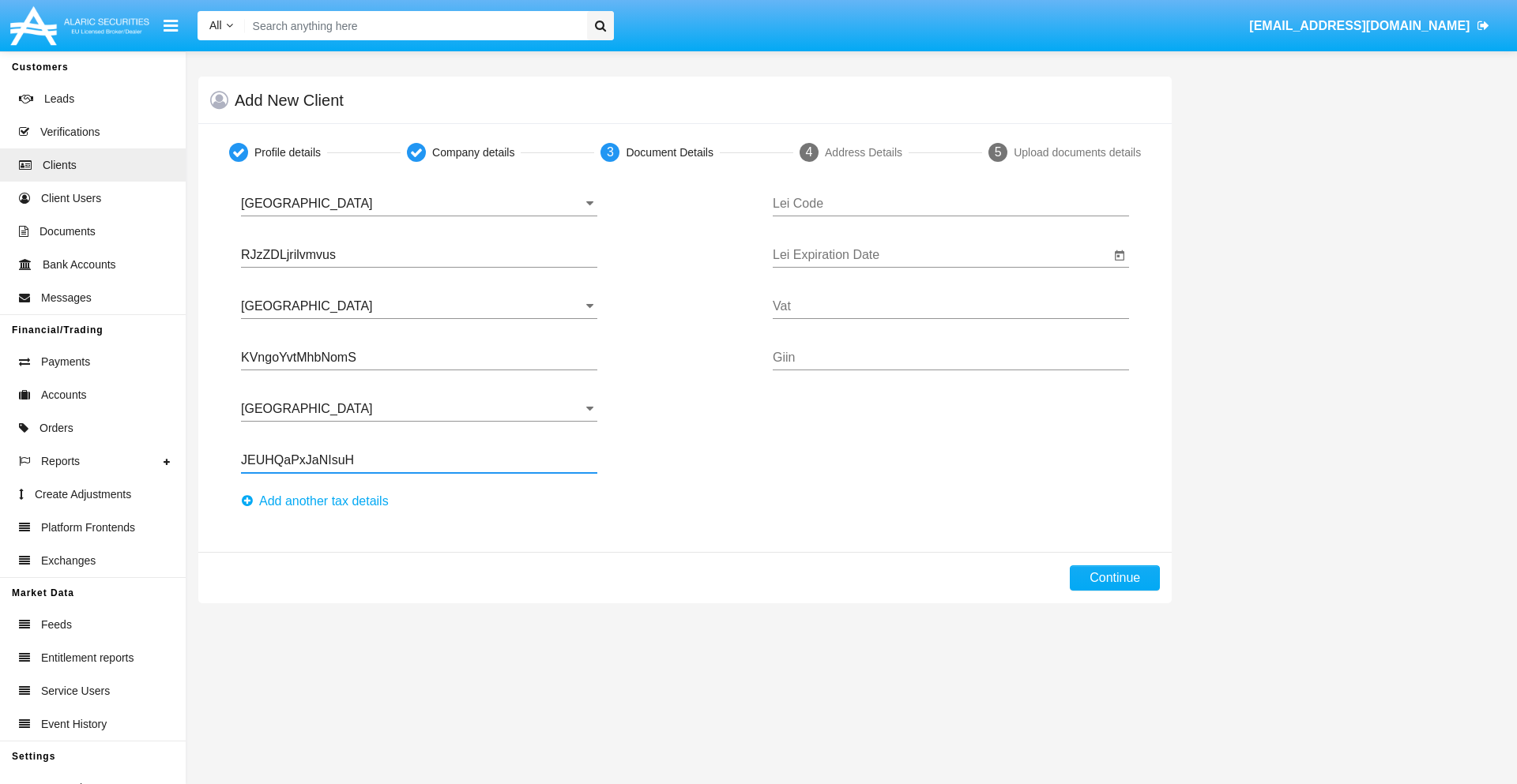
type input "JEUHQaPxJaNIsuH"
type input "TQEQRPIKYCWPFVJCBKXC"
click at [941, 255] on input "Lei Expiration Date" at bounding box center [941, 255] width 338 height 14
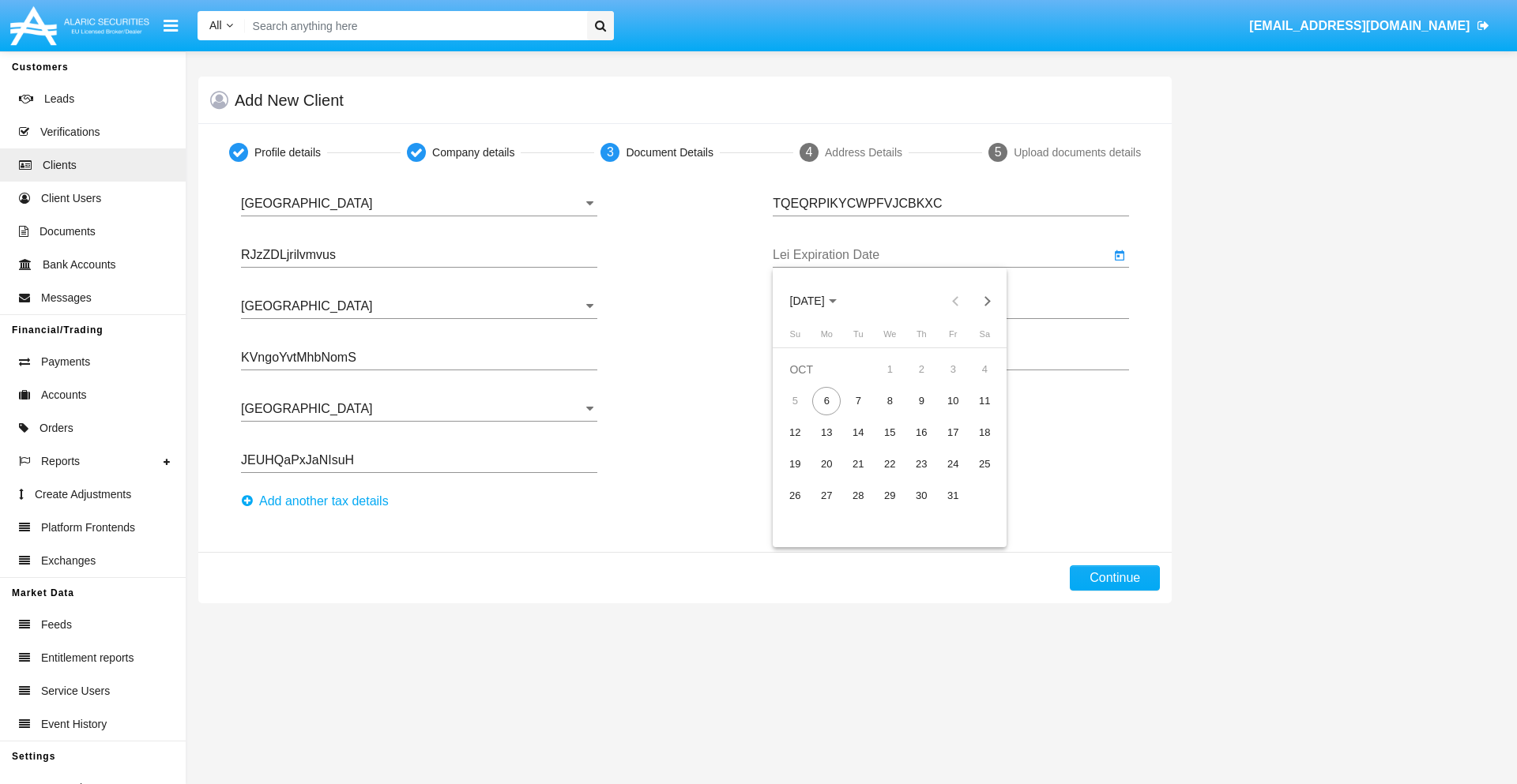
click at [821, 301] on span "OCT 2025" at bounding box center [808, 301] width 34 height 13
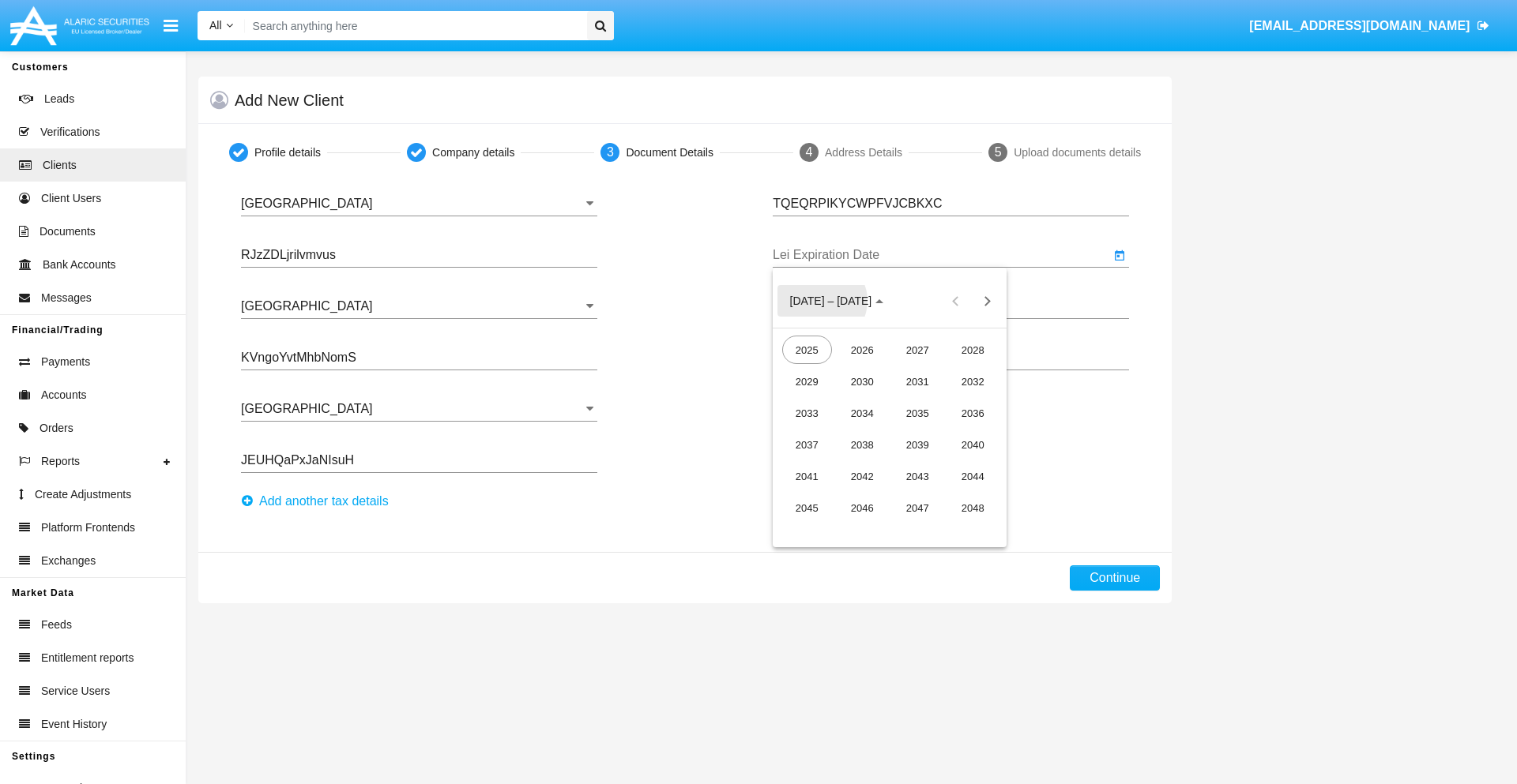
click at [973, 445] on div "2040" at bounding box center [973, 445] width 50 height 28
click at [862, 413] on div "JUN" at bounding box center [862, 413] width 50 height 28
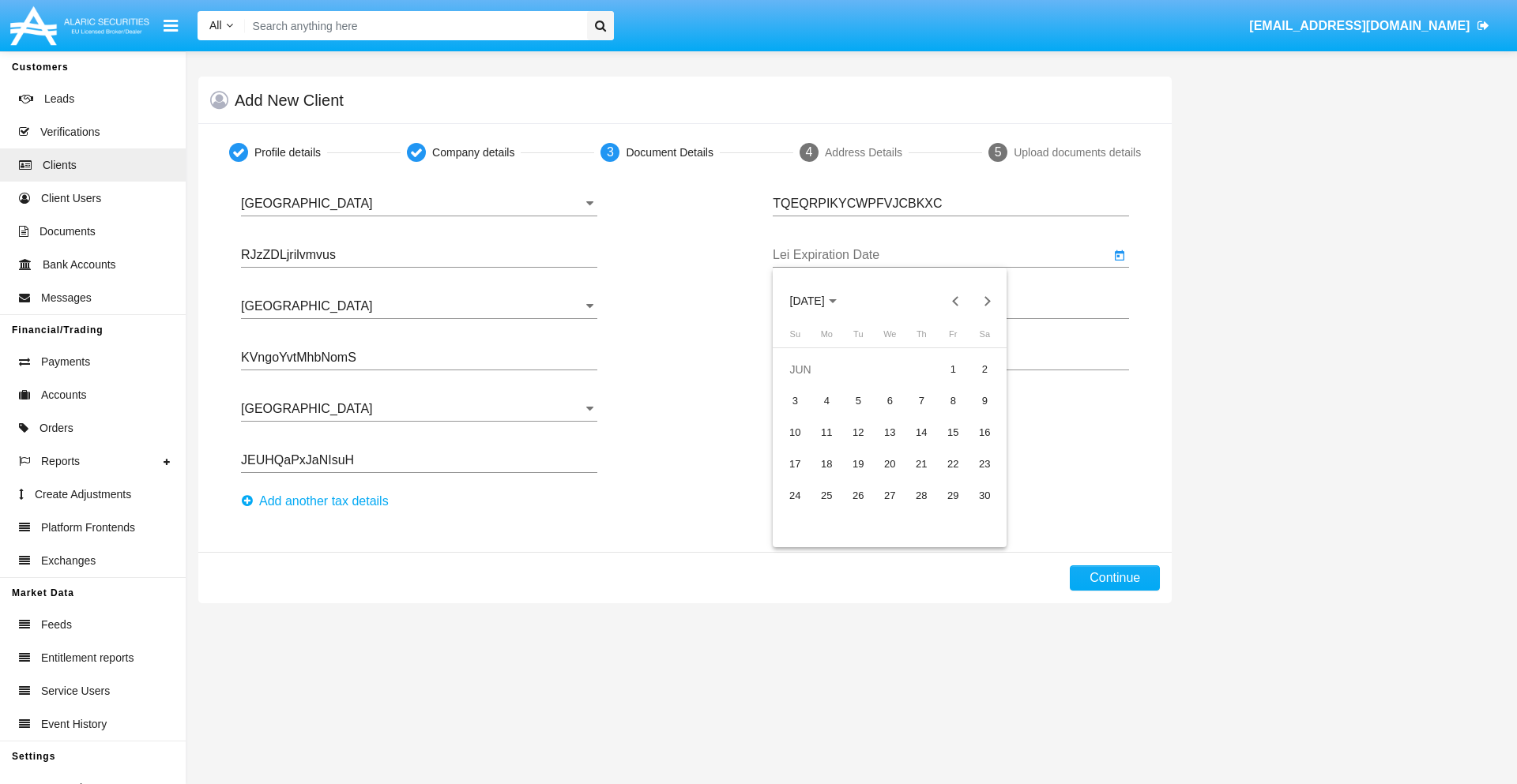
click at [953, 432] on div "15" at bounding box center [953, 432] width 28 height 28
type input "06/15/40"
type input "diSqnPXBGQUtDCO"
type input "TmxJgidgVBGdQzs"
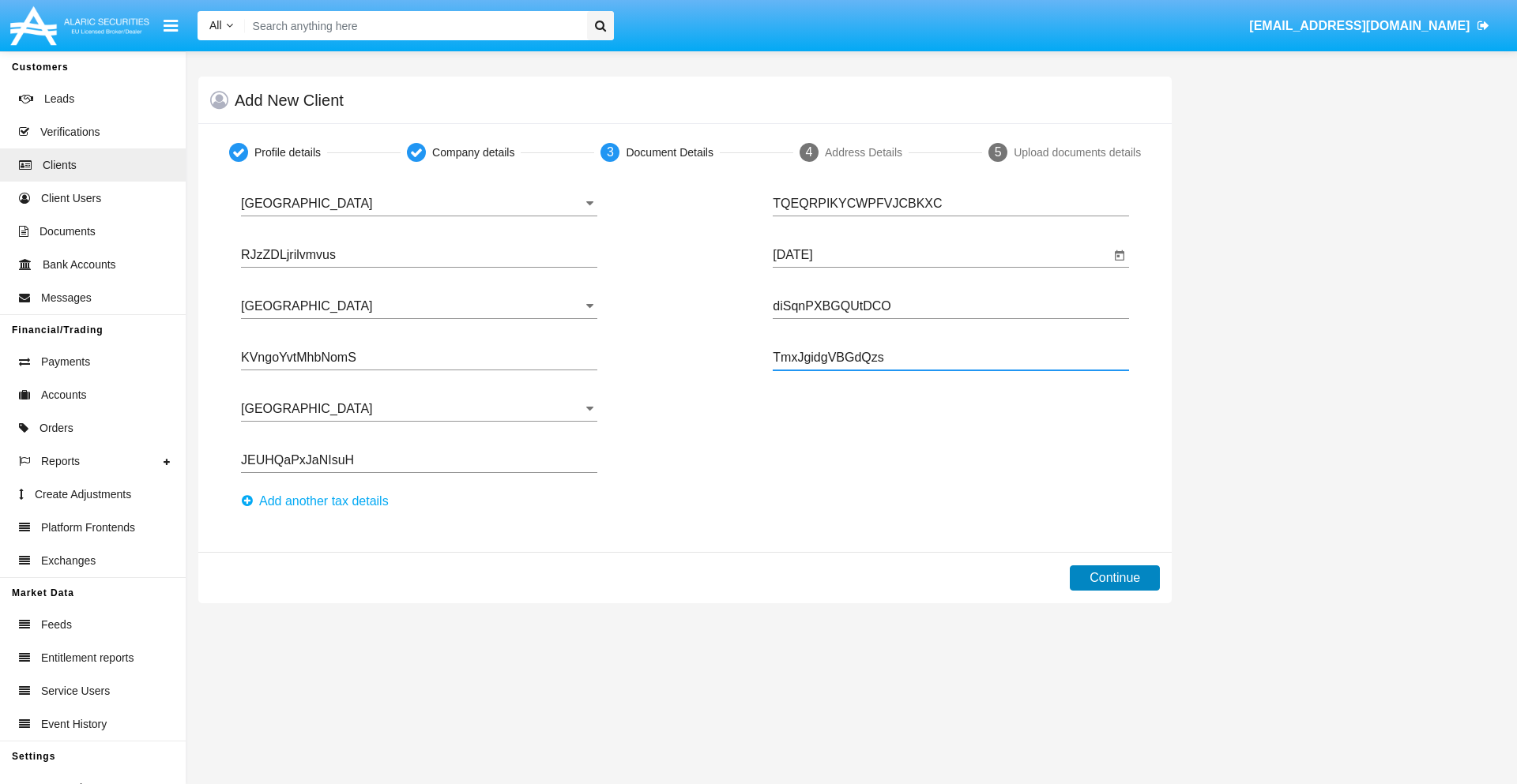
click at [1115, 578] on button "Continue" at bounding box center [1114, 578] width 90 height 25
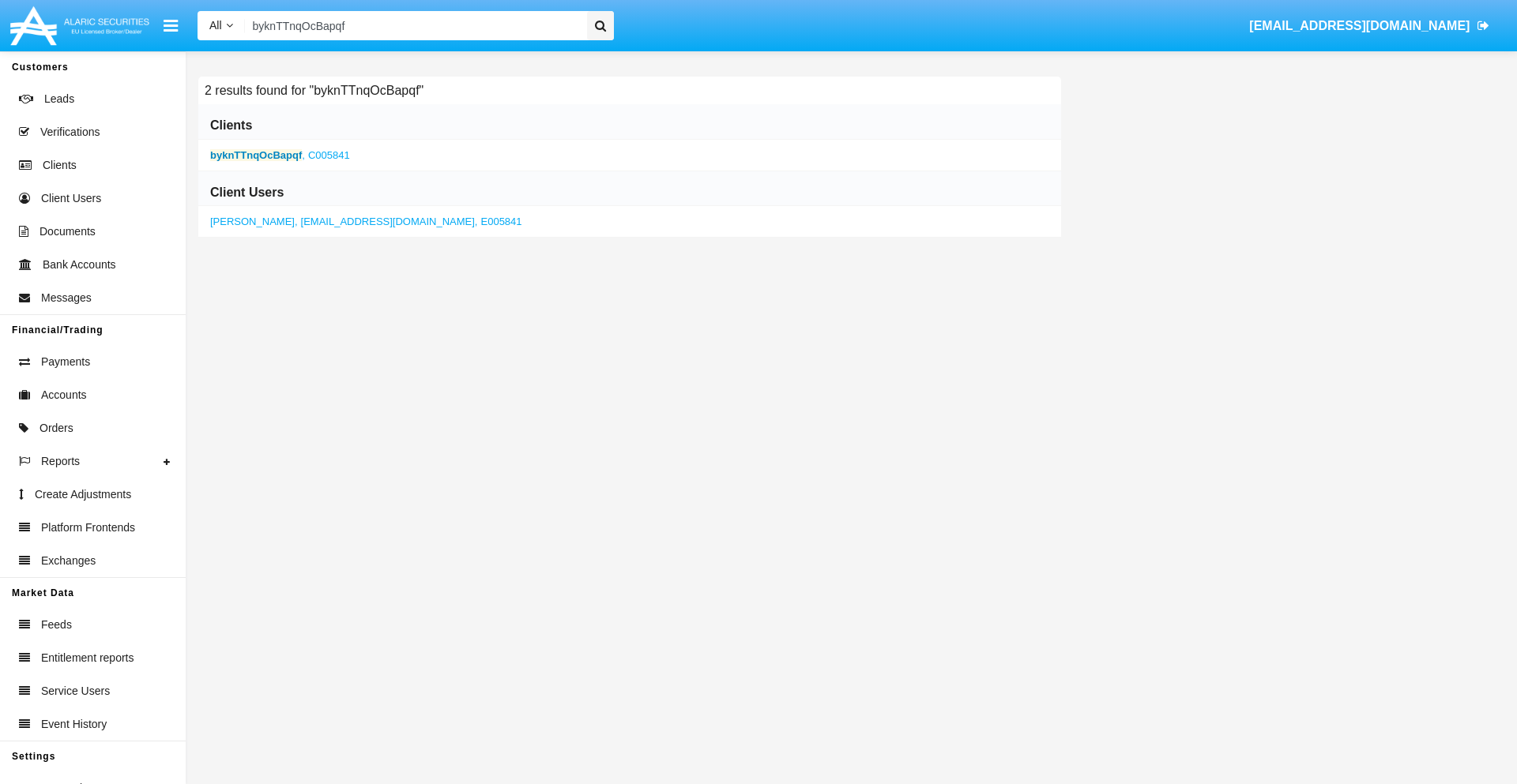
type input "byknTTnqOcBapqf"
click at [256, 155] on b "byknTTnqOcBapqf" at bounding box center [255, 155] width 91 height 12
